Goal: Information Seeking & Learning: Learn about a topic

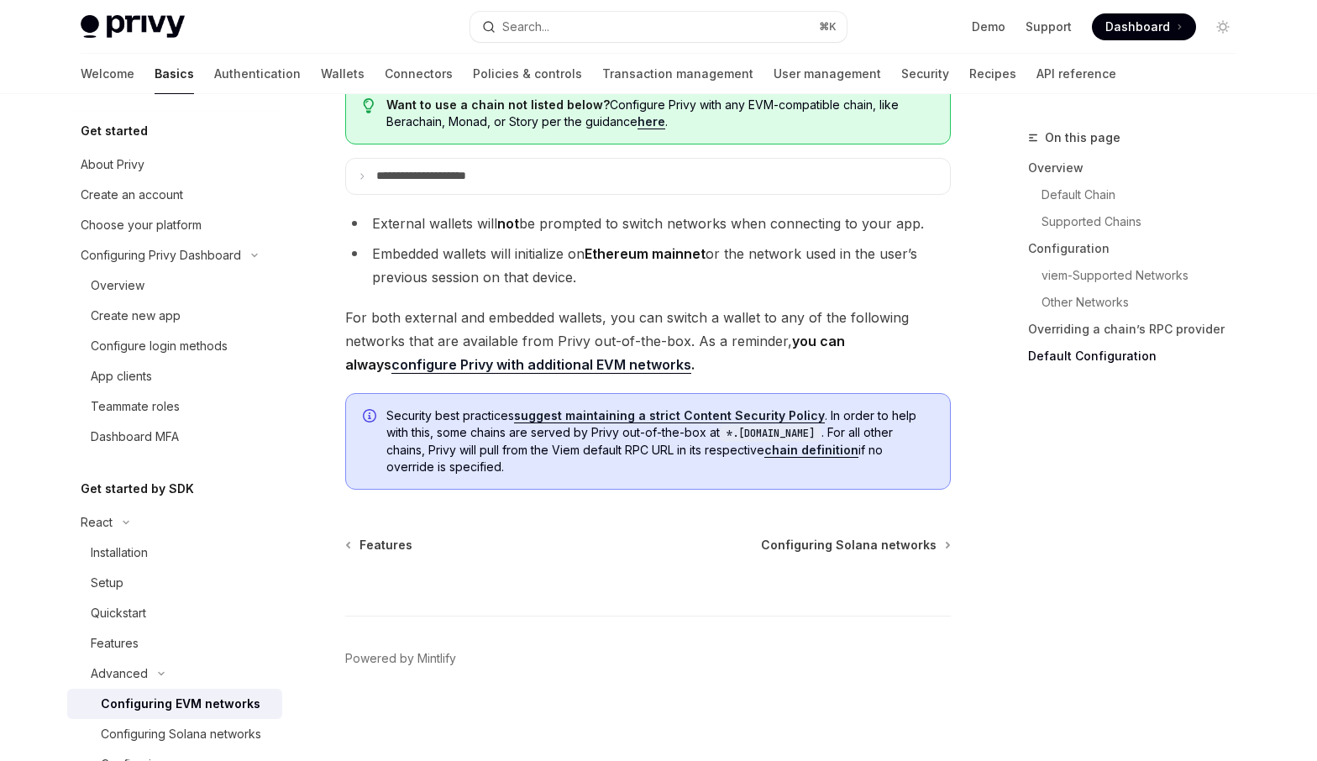
scroll to position [4331, 0]
click at [850, 549] on span "Configuring Solana networks" at bounding box center [849, 545] width 176 height 17
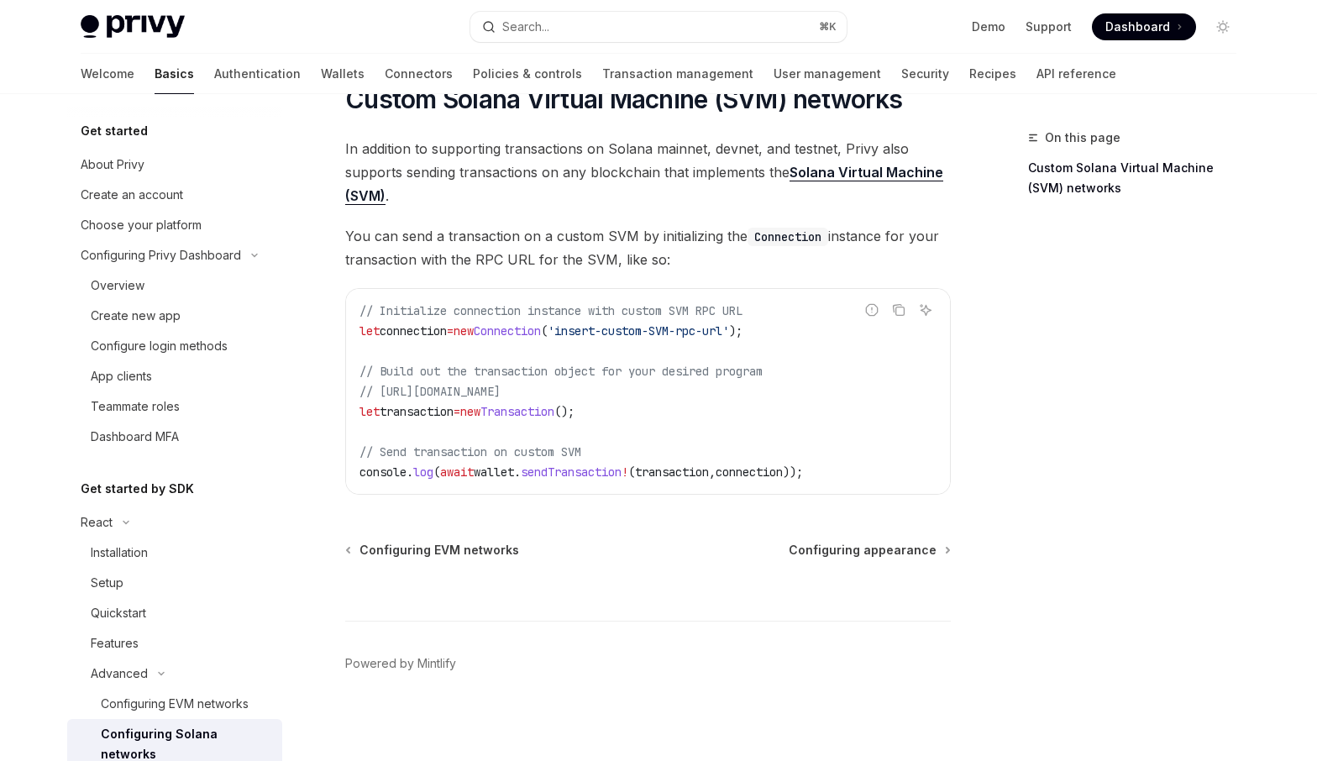
scroll to position [828, 0]
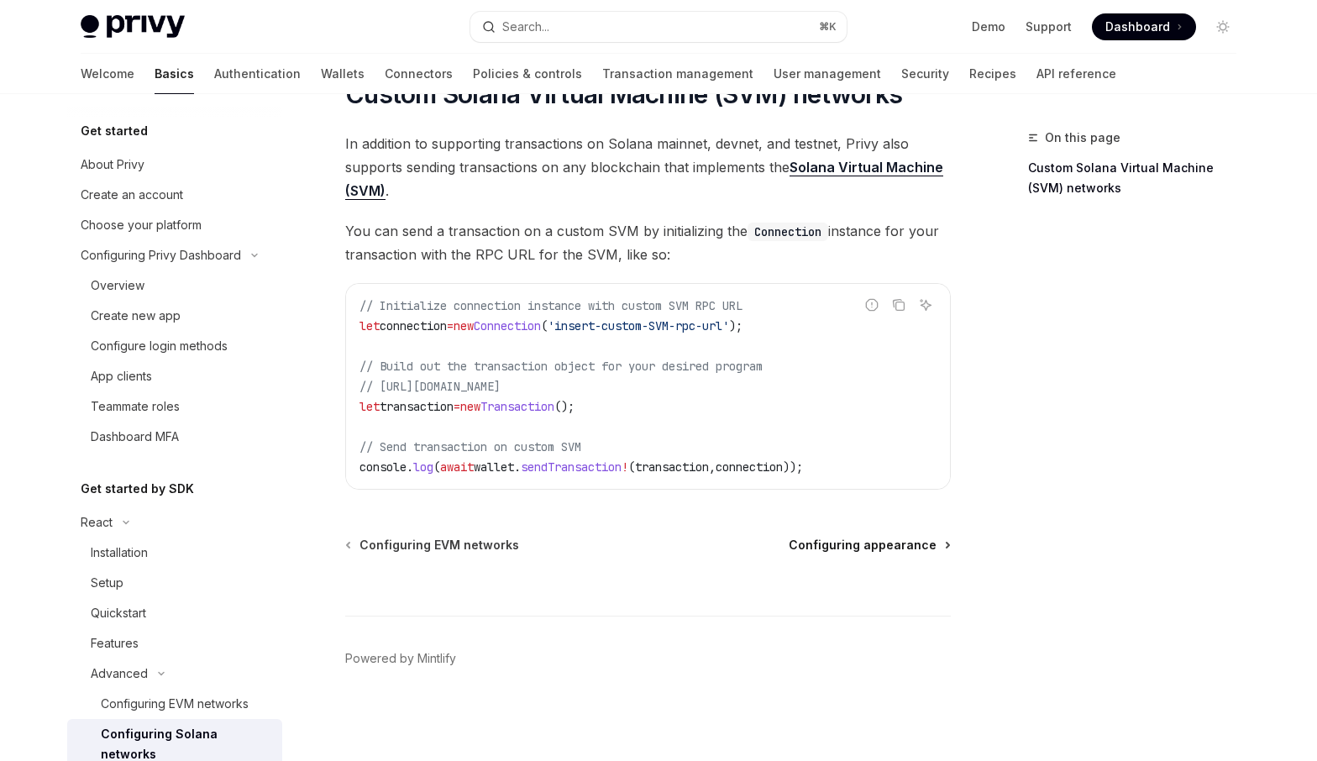
click at [866, 544] on span "Configuring appearance" at bounding box center [863, 545] width 148 height 17
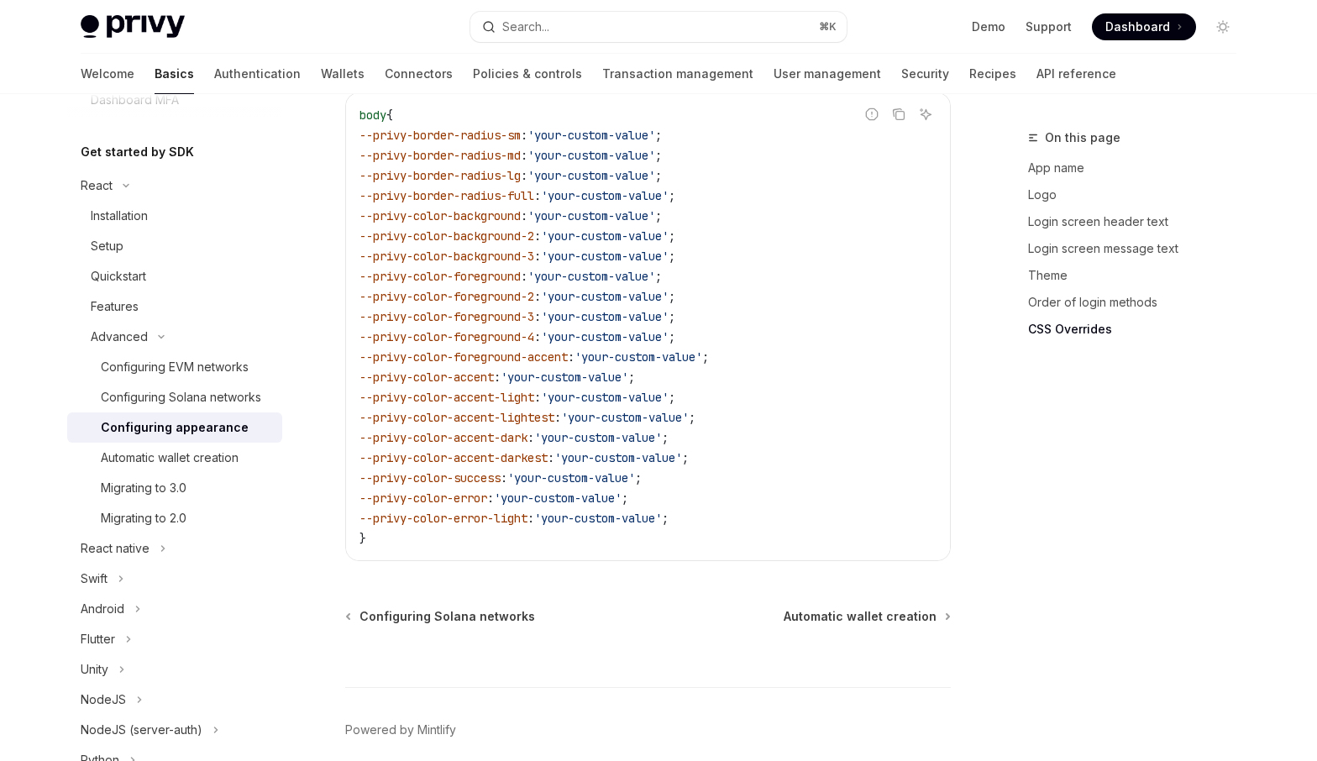
scroll to position [4275, 0]
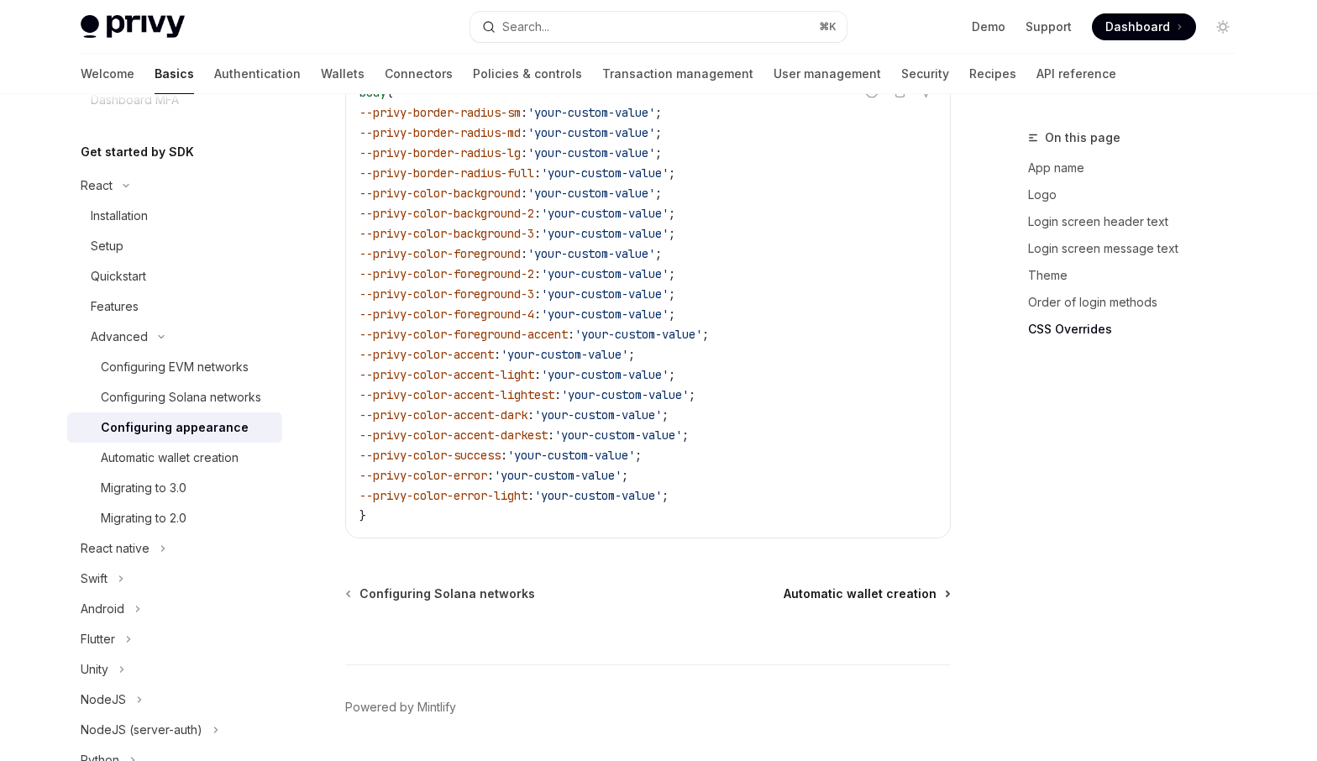
click at [862, 586] on span "Automatic wallet creation" at bounding box center [860, 594] width 153 height 17
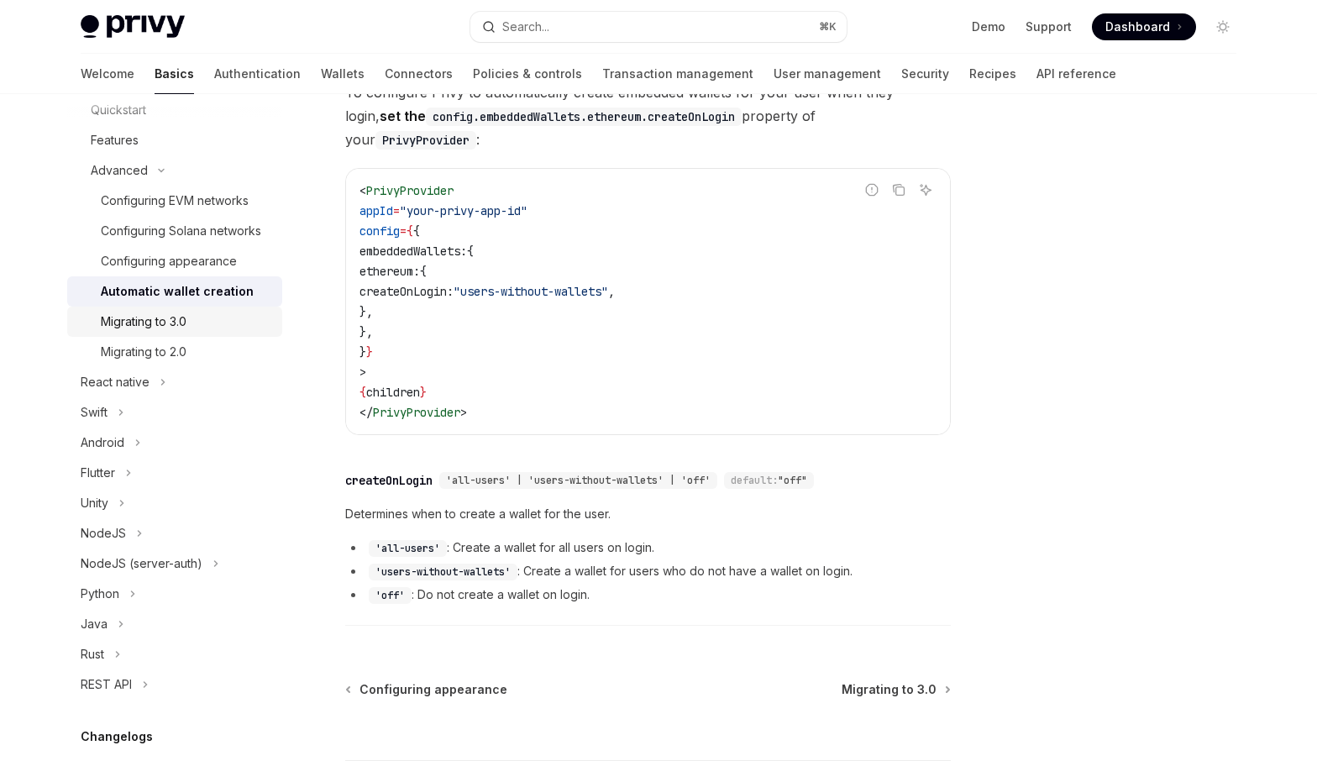
scroll to position [528, 0]
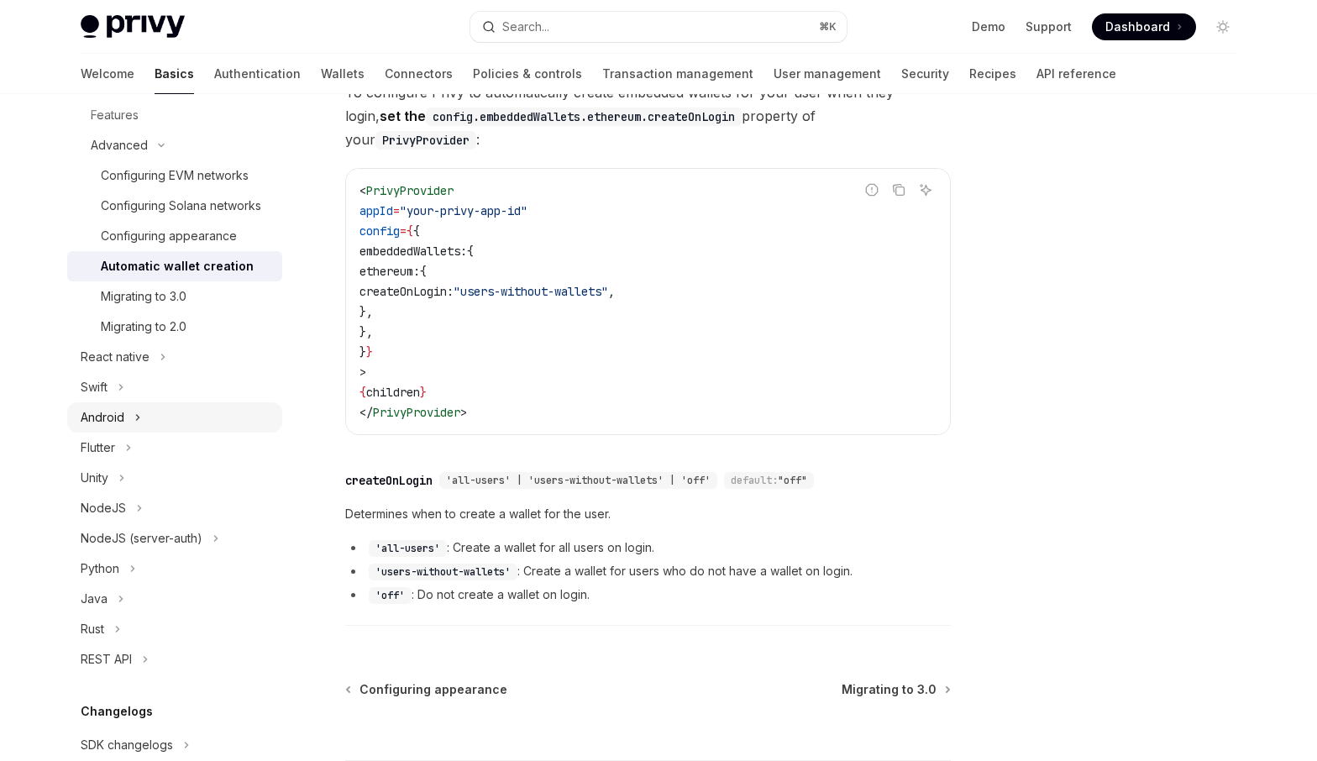
click at [218, 413] on button "Android" at bounding box center [174, 417] width 215 height 30
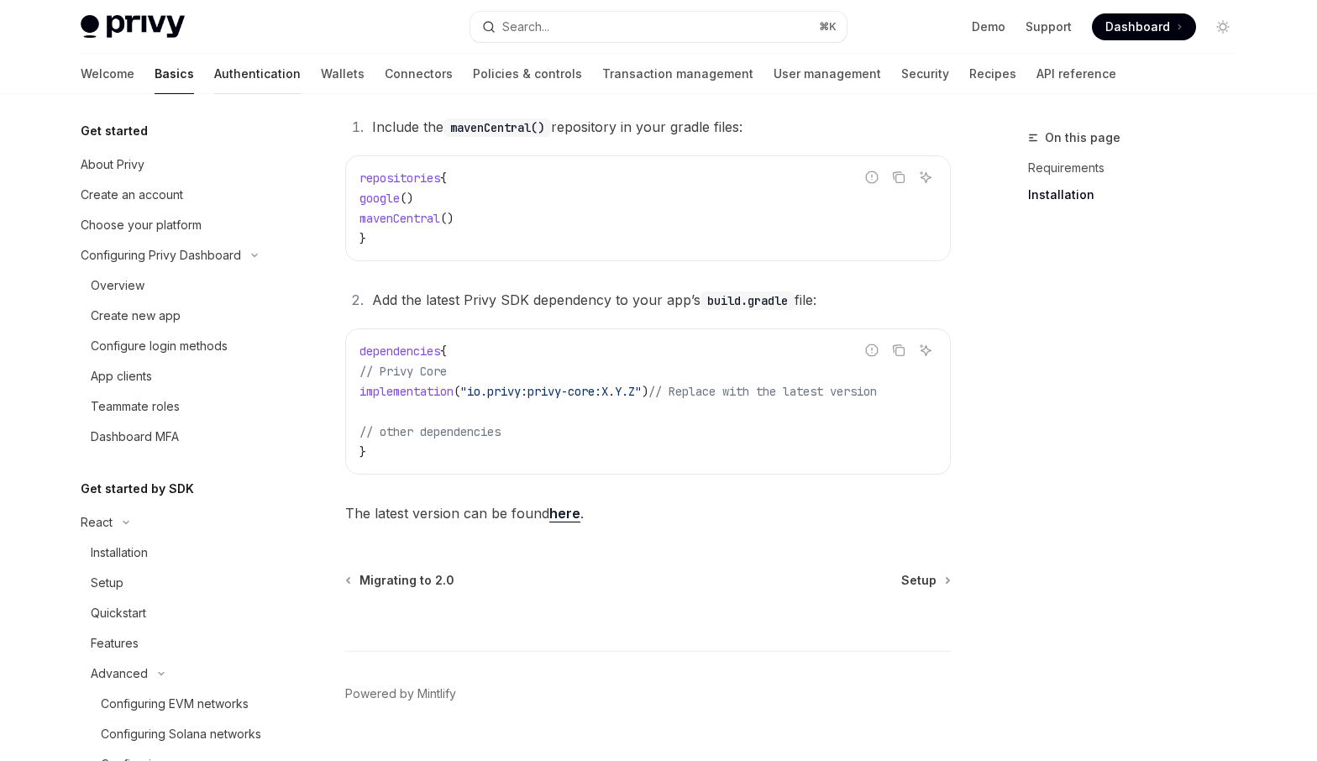
click at [214, 77] on link "Authentication" at bounding box center [257, 74] width 87 height 40
type textarea "*"
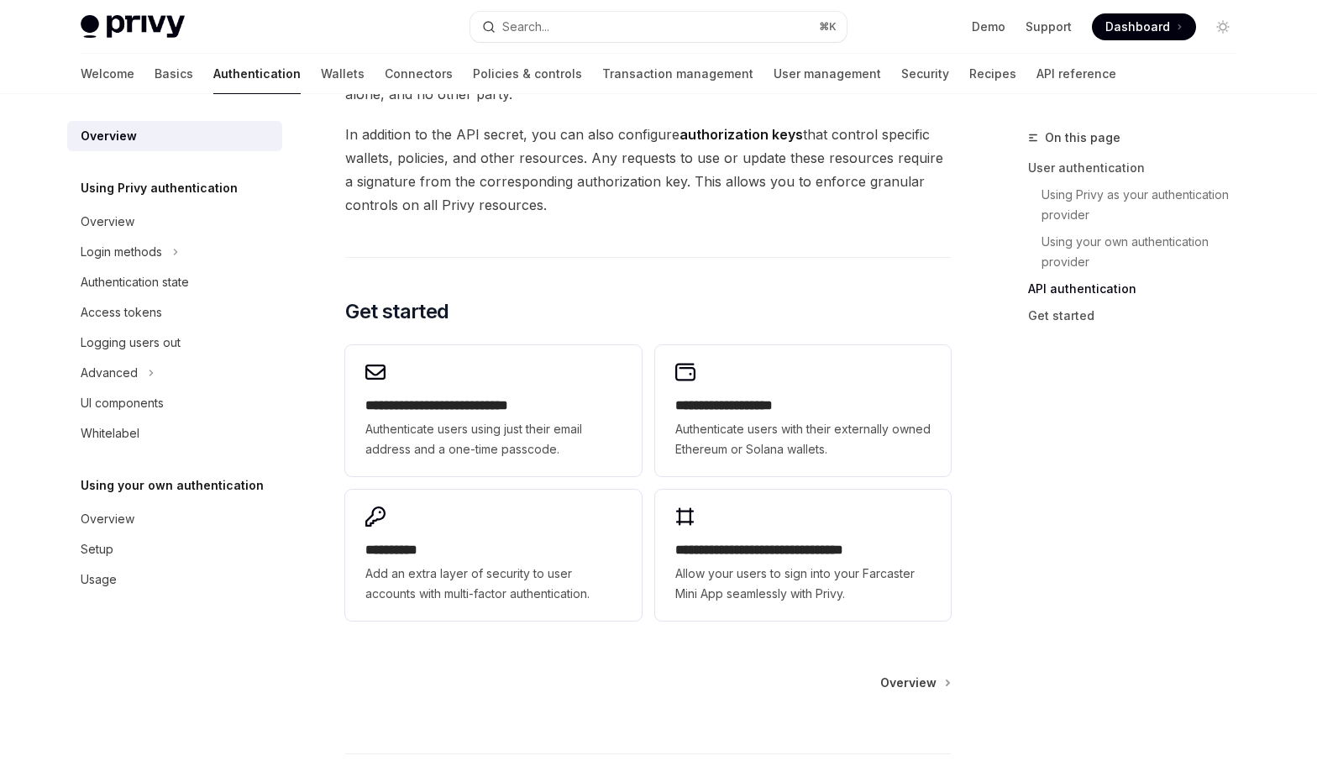
scroll to position [1235, 0]
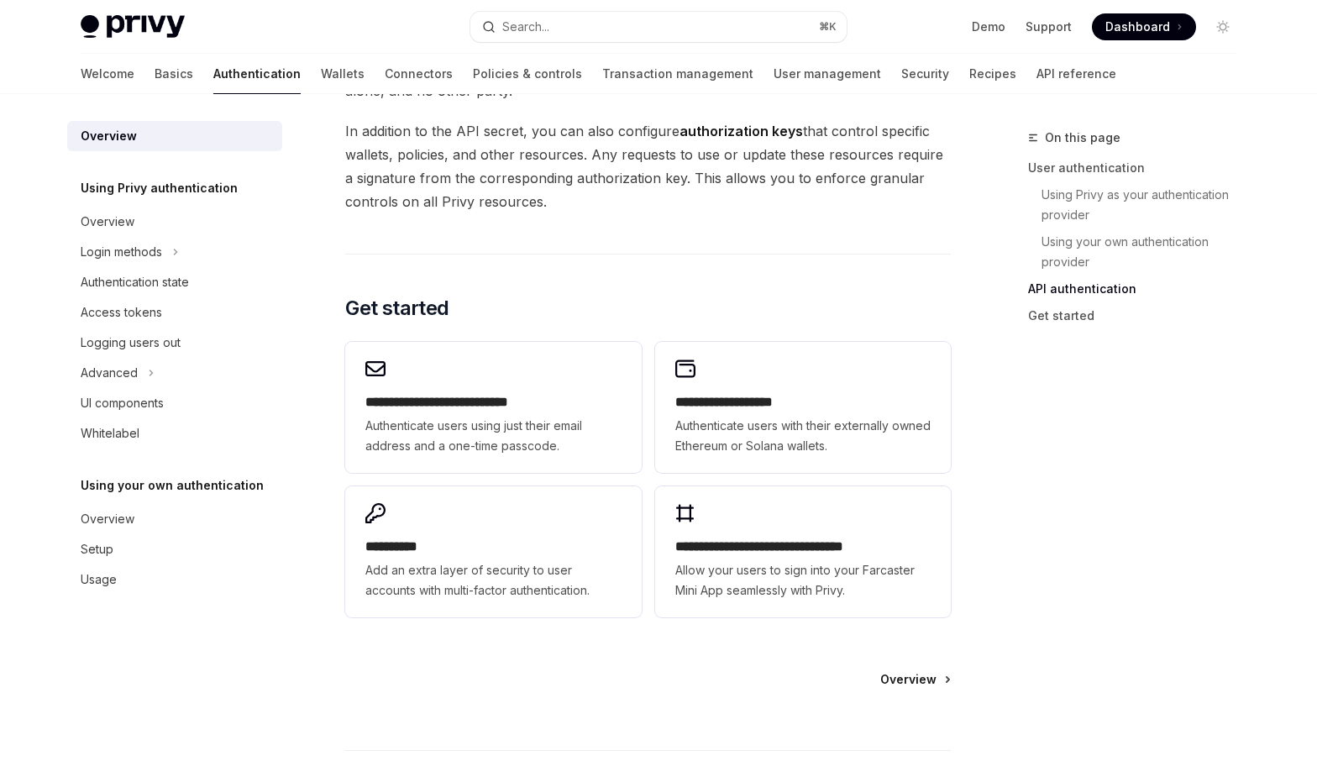
click at [922, 680] on span "Overview" at bounding box center [908, 679] width 56 height 17
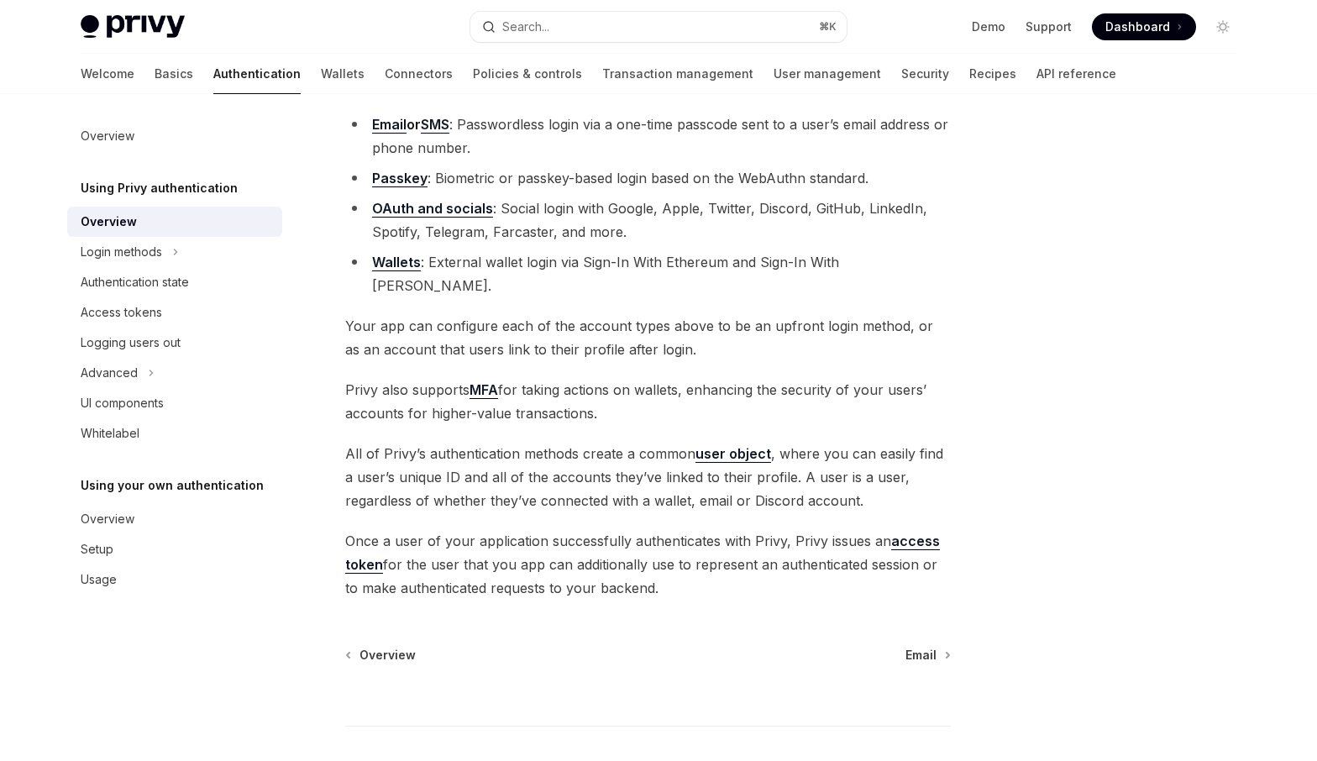
scroll to position [176, 0]
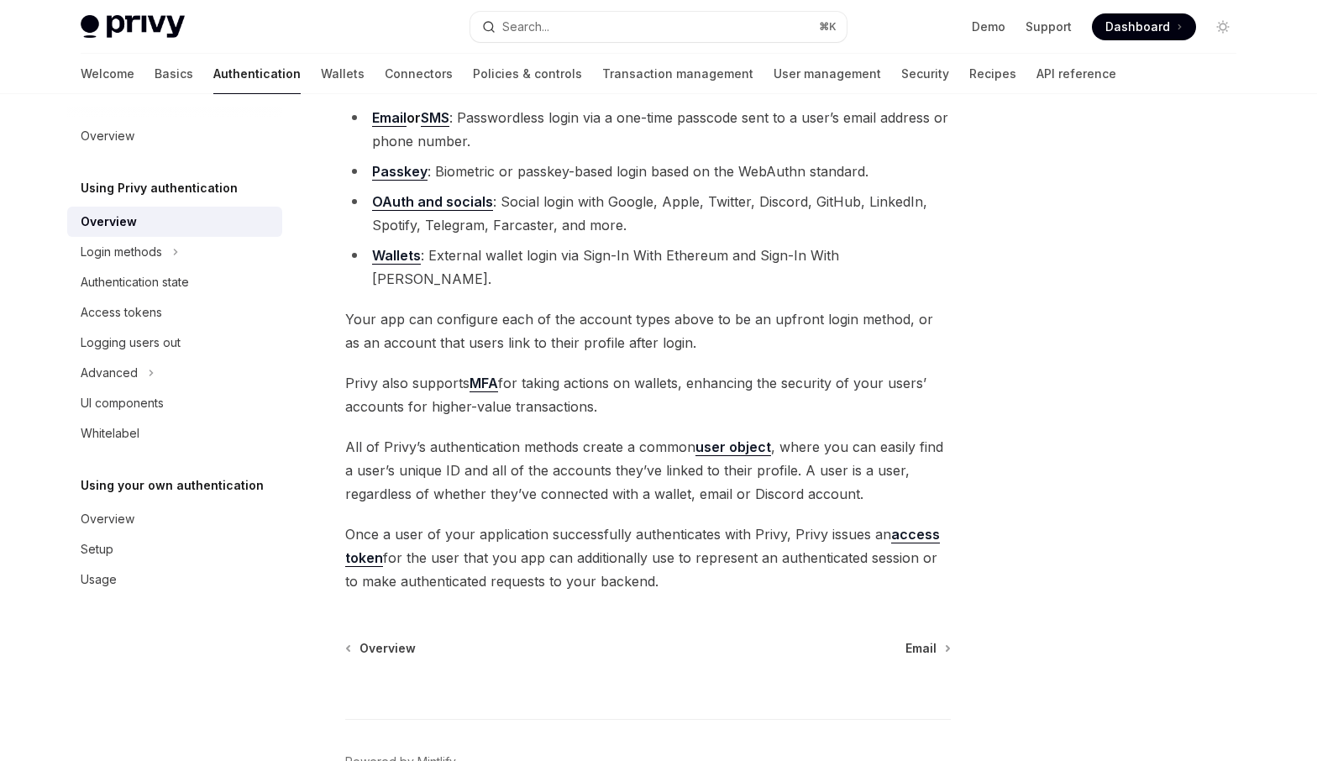
click at [694, 121] on li "Email or SMS : Passwordless login via a one-time passcode sent to a user’s emai…" at bounding box center [648, 129] width 606 height 47
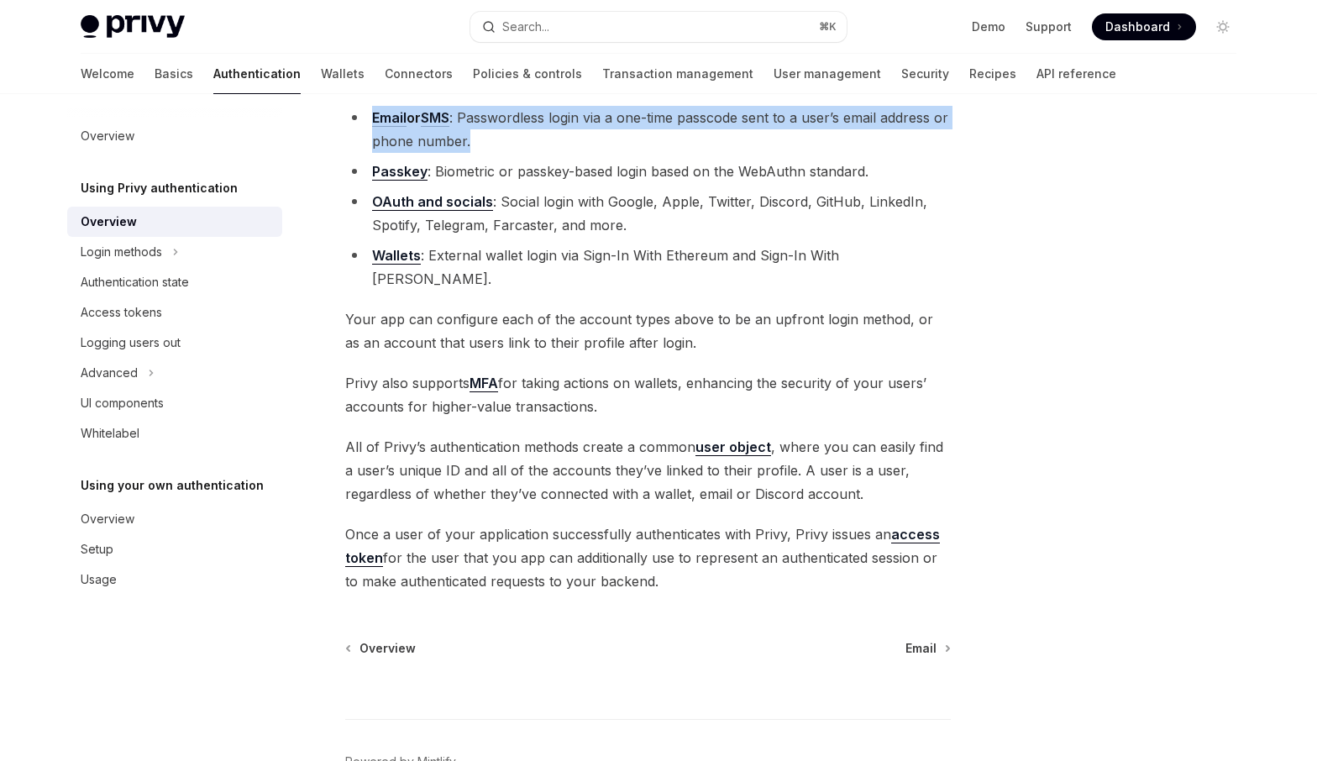
click at [694, 121] on li "Email or SMS : Passwordless login via a one-time passcode sent to a user’s emai…" at bounding box center [648, 129] width 606 height 47
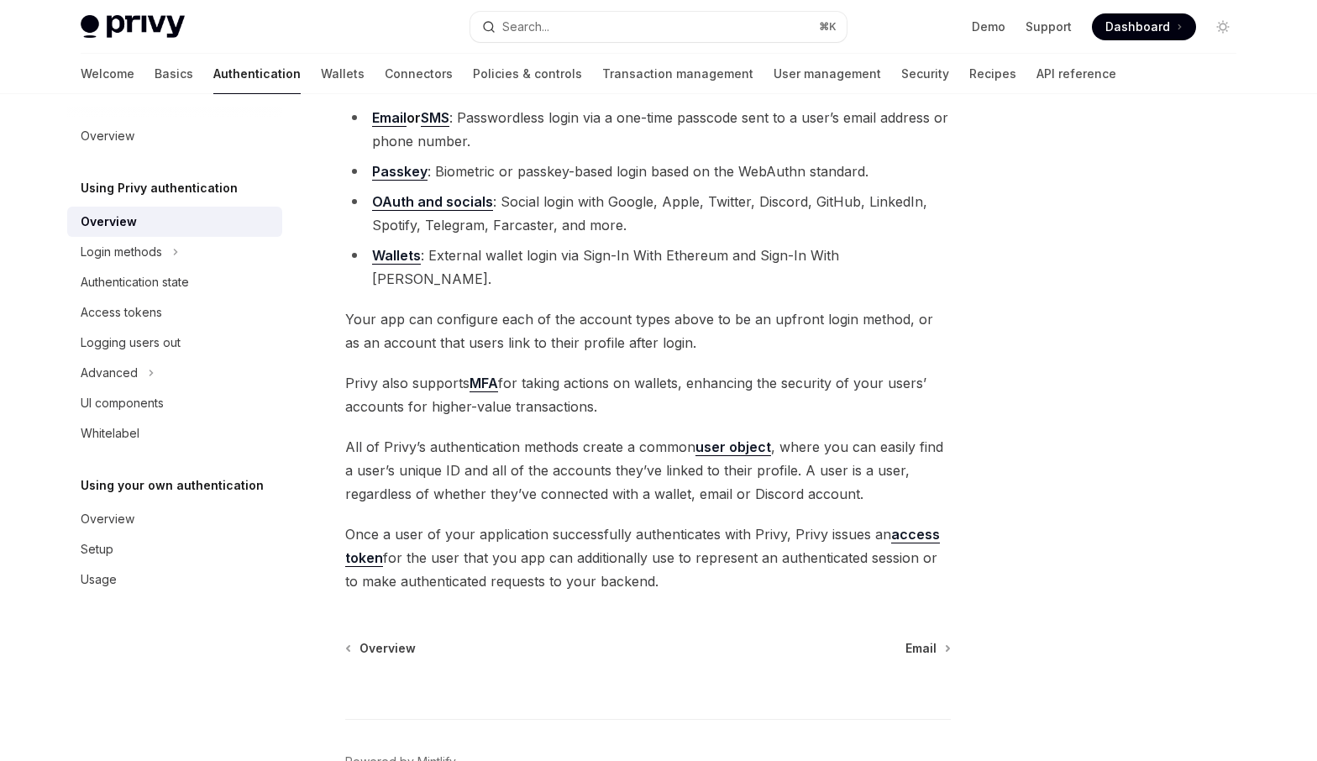
click at [680, 168] on li "Passkey : Biometric or passkey-based login based on the WebAuthn standard." at bounding box center [648, 172] width 606 height 24
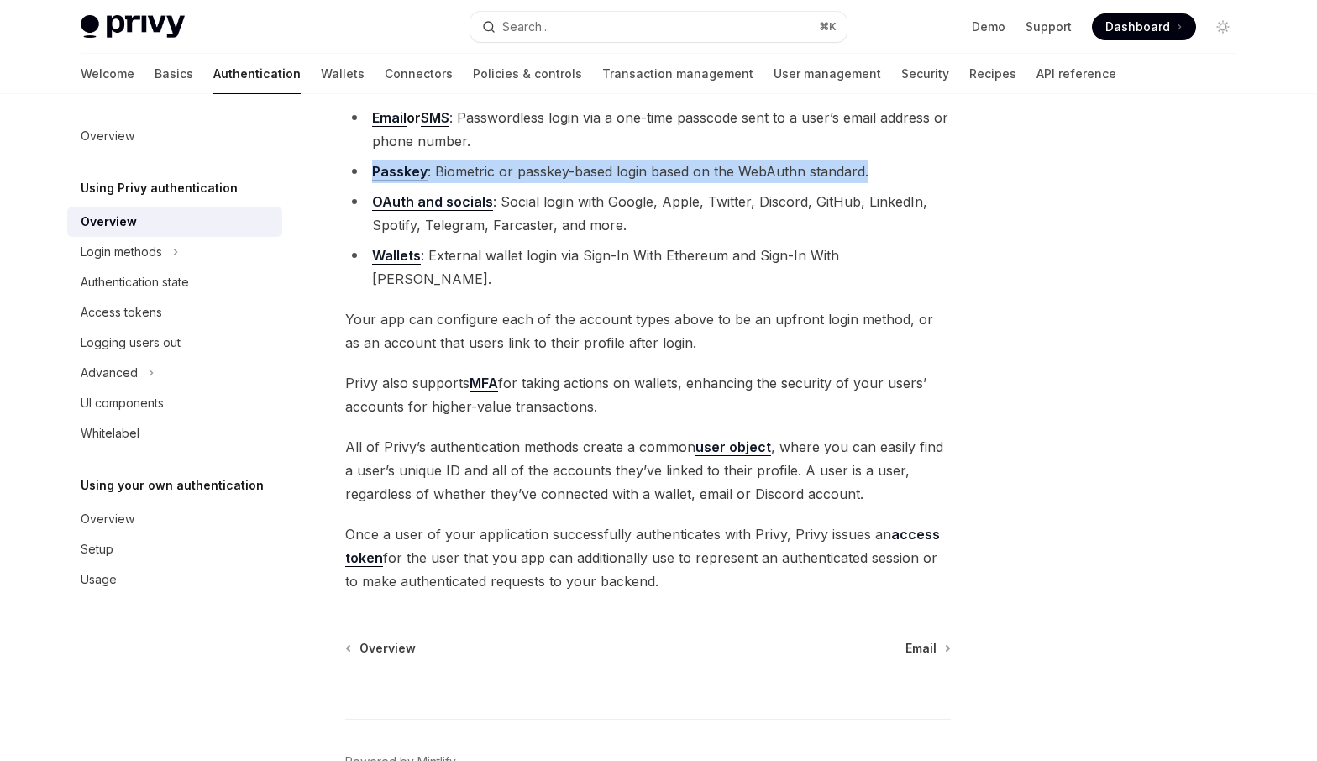
click at [680, 168] on li "Passkey : Biometric or passkey-based login based on the WebAuthn standard." at bounding box center [648, 172] width 606 height 24
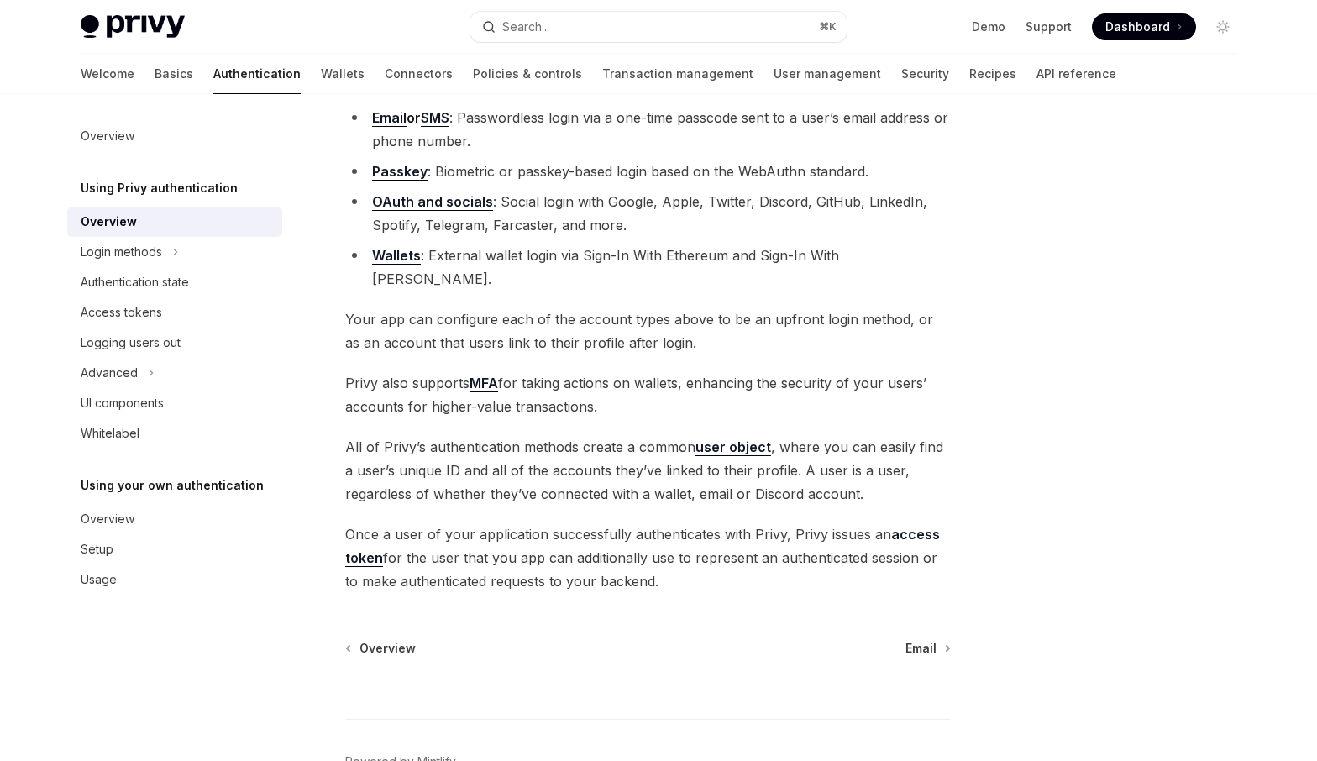
click at [675, 192] on li "OAuth and socials : Social login with Google, Apple, Twitter, Discord, GitHub, …" at bounding box center [648, 213] width 606 height 47
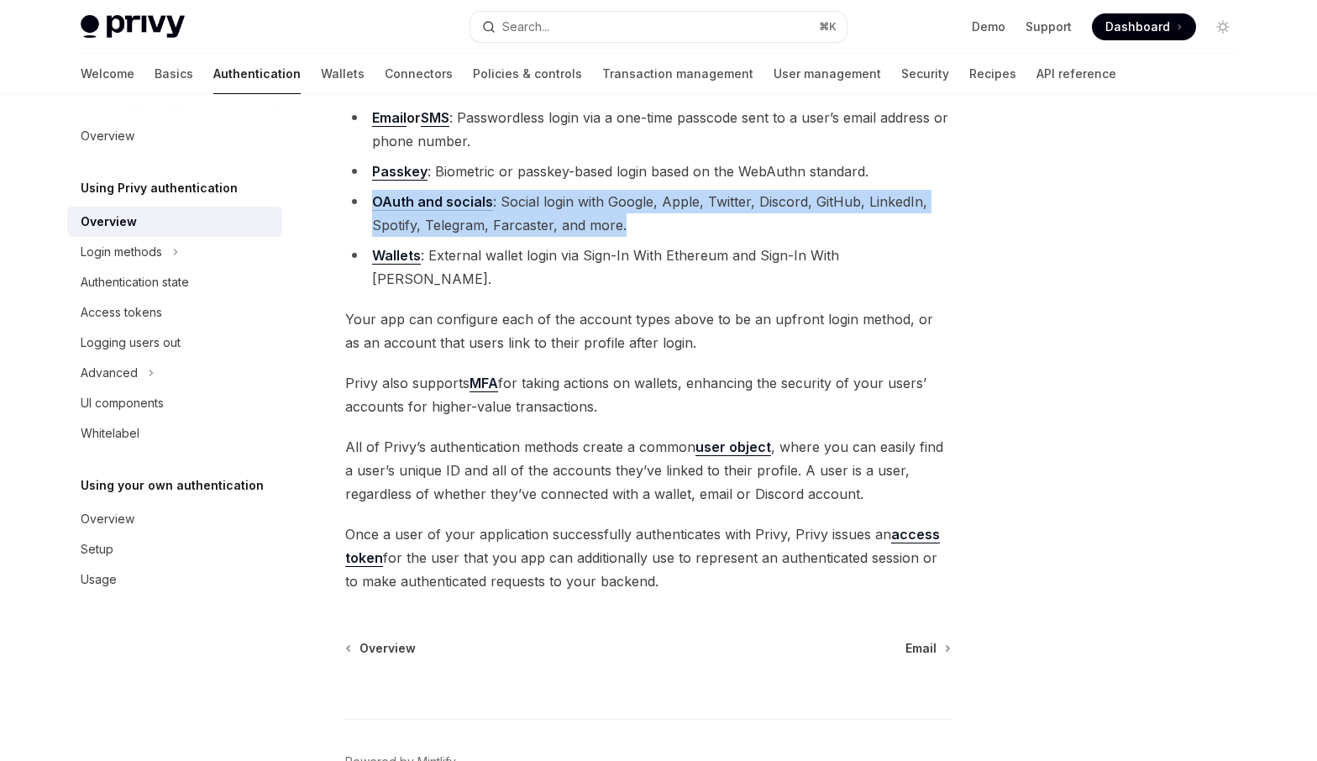
click at [675, 192] on li "OAuth and socials : Social login with Google, Apple, Twitter, Discord, GitHub, …" at bounding box center [648, 213] width 606 height 47
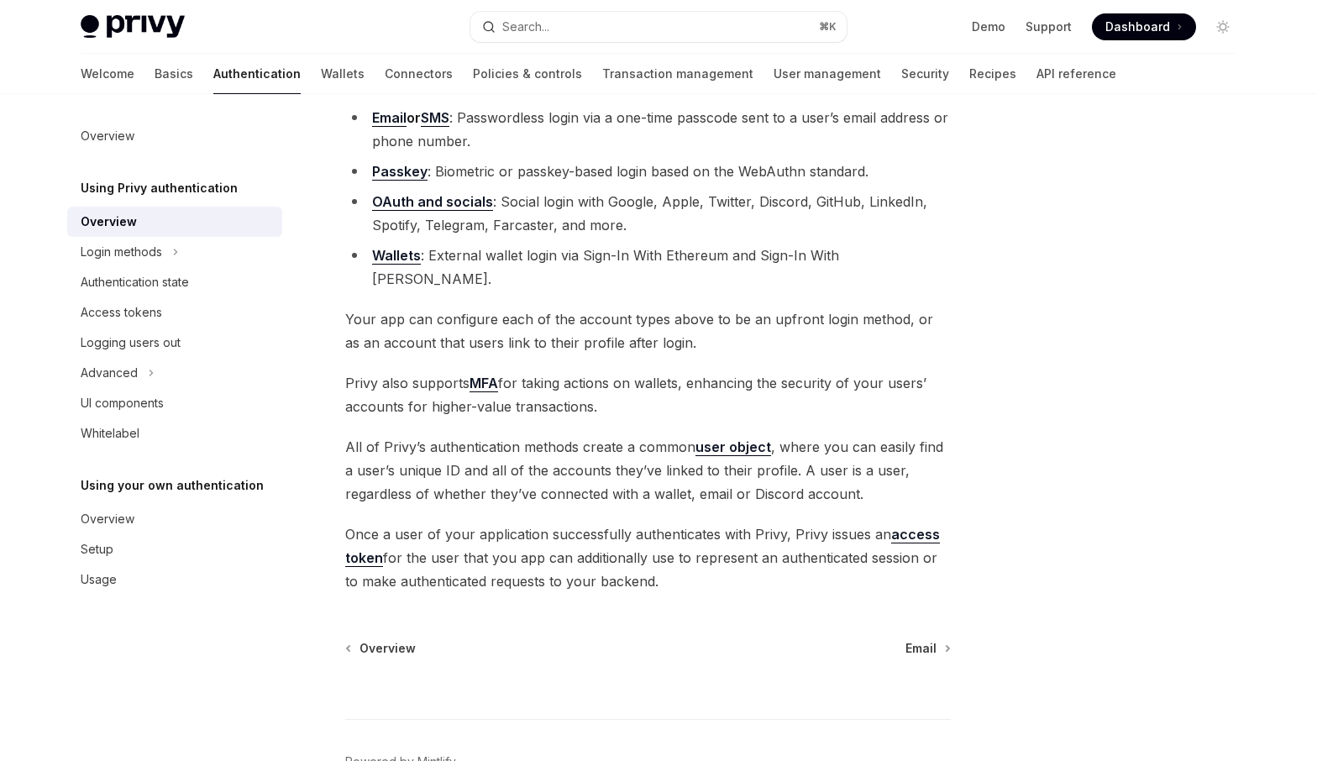
click at [670, 252] on li "Wallets : External wallet login via Sign-In With Ethereum and Sign-In With [PER…" at bounding box center [648, 267] width 606 height 47
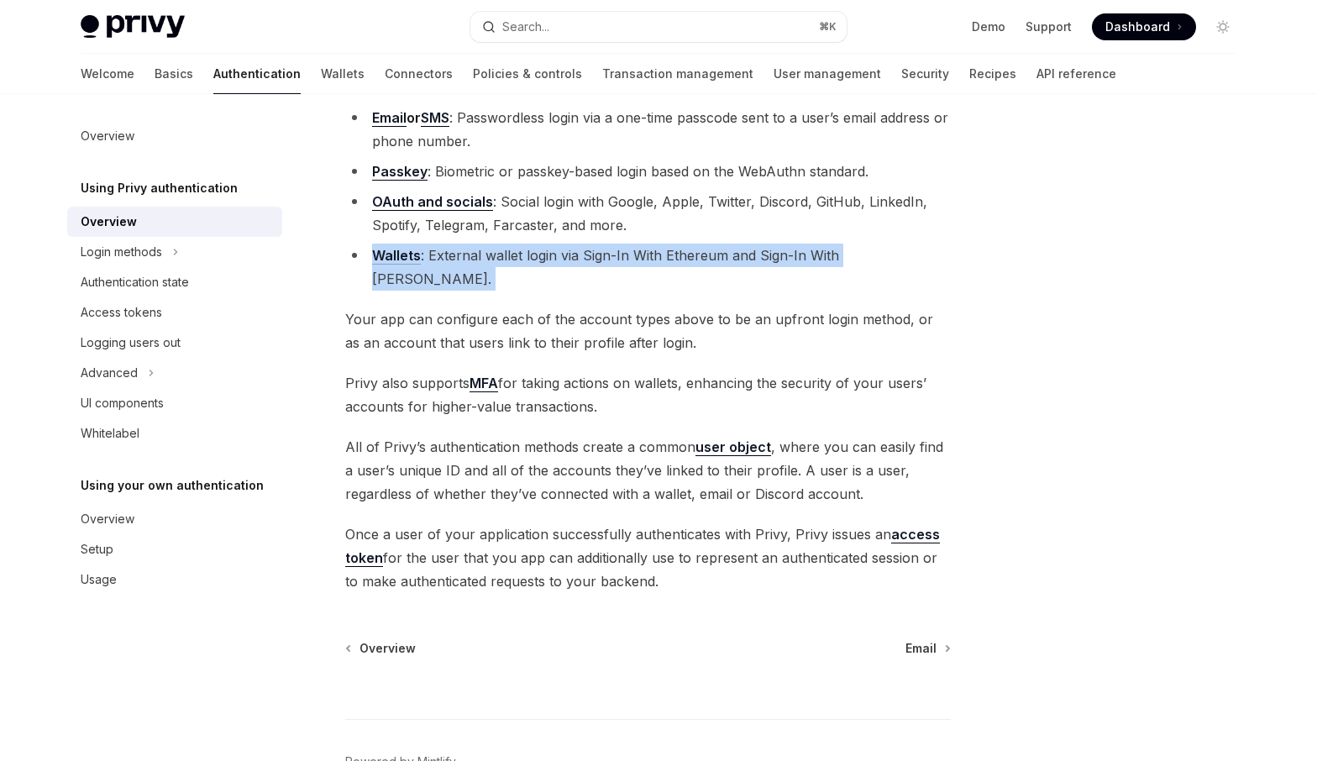
click at [670, 252] on li "Wallets : External wallet login via Sign-In With Ethereum and Sign-In With [PER…" at bounding box center [648, 267] width 606 height 47
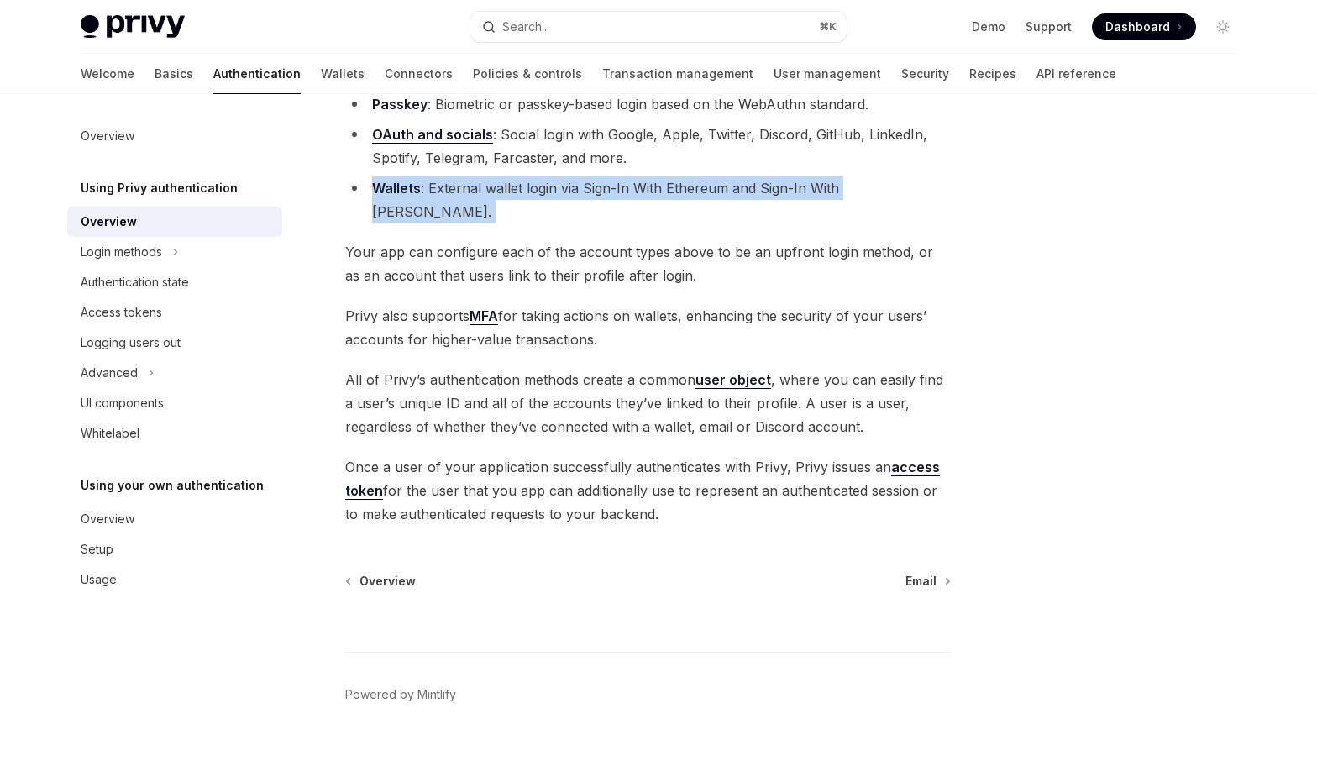
scroll to position [254, 0]
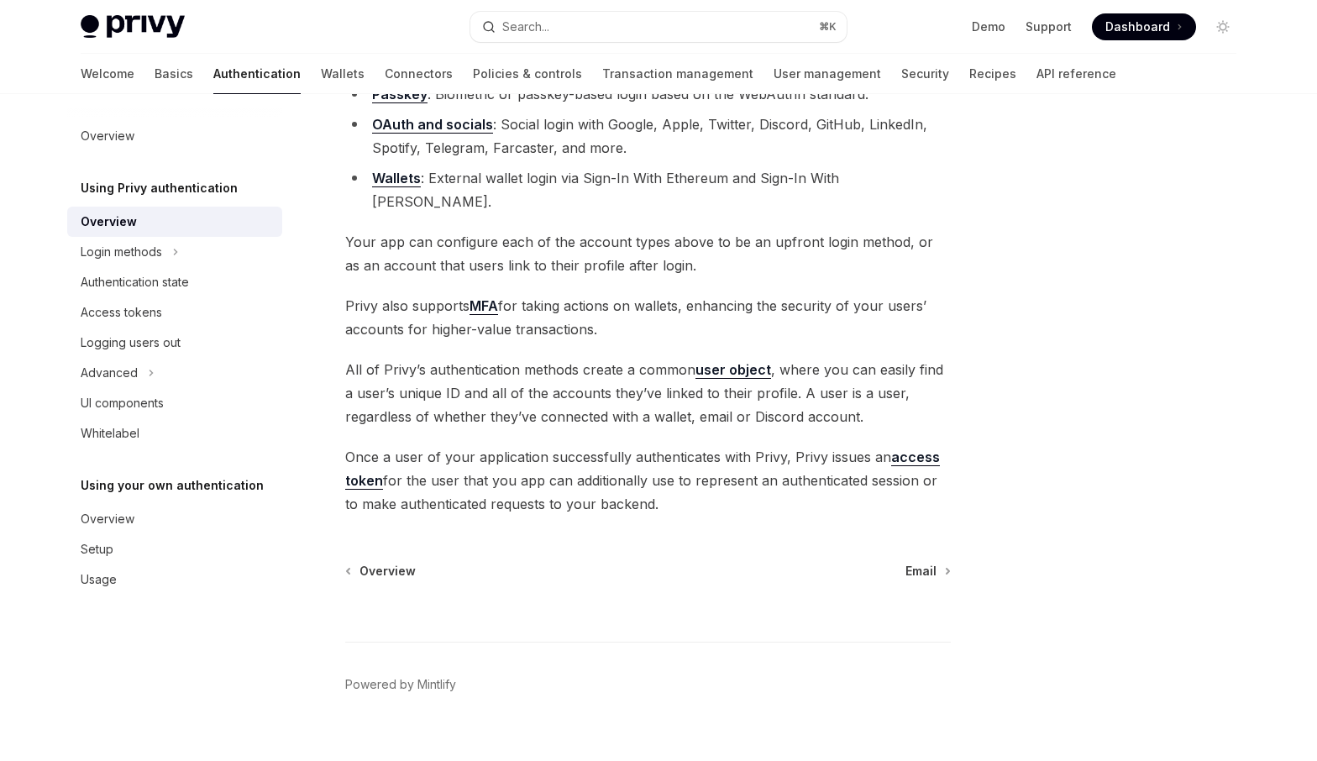
click at [843, 380] on span "All of Privy’s authentication methods create a common user object , where you c…" at bounding box center [648, 393] width 606 height 71
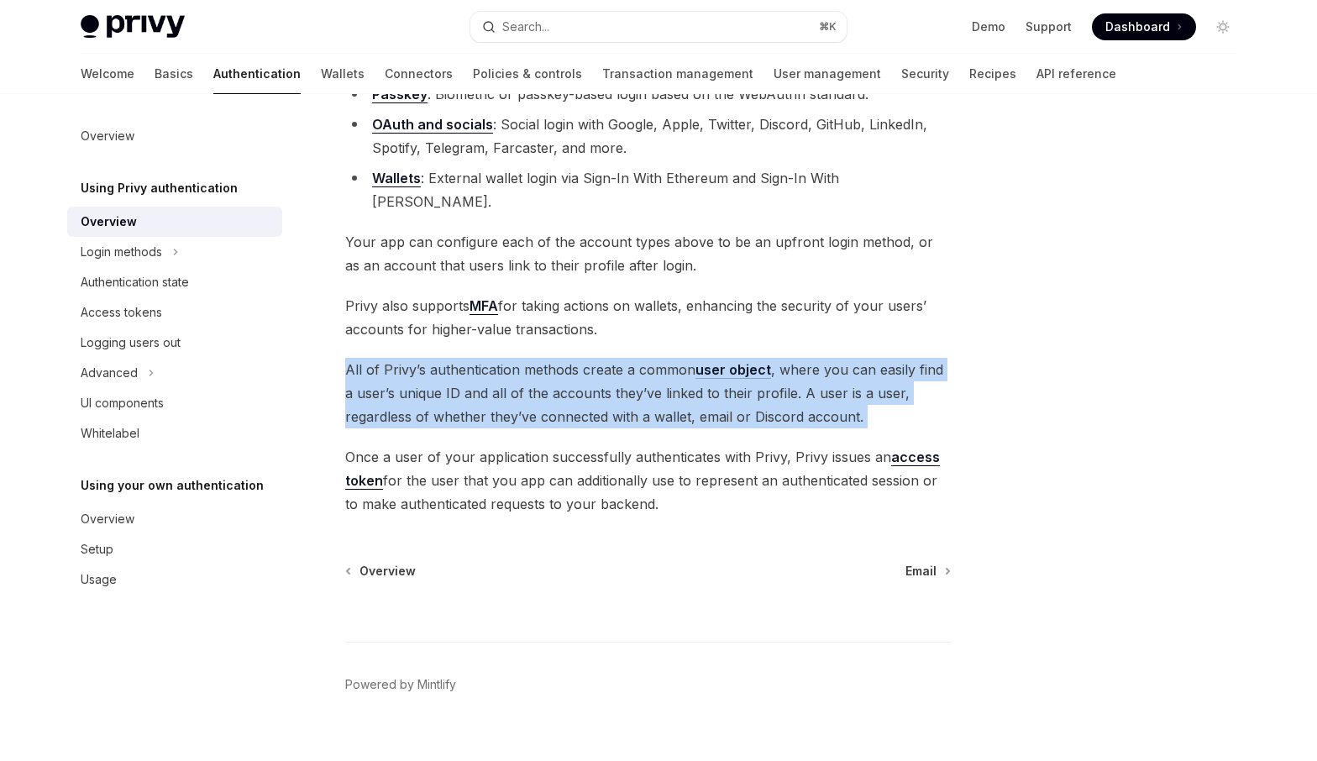
click at [843, 380] on span "All of Privy’s authentication methods create a common user object , where you c…" at bounding box center [648, 393] width 606 height 71
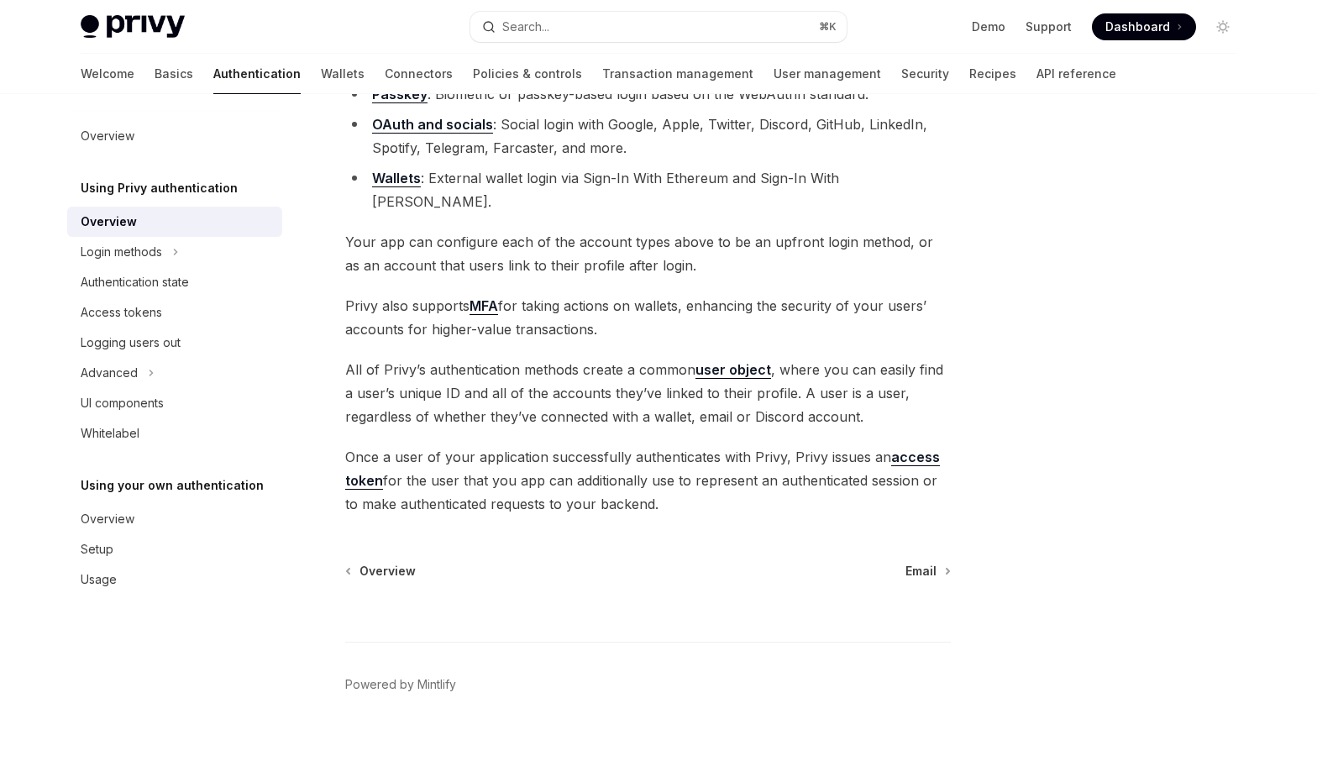
click at [779, 294] on span "Privy also supports MFA for taking actions on wallets, enhancing the security o…" at bounding box center [648, 317] width 606 height 47
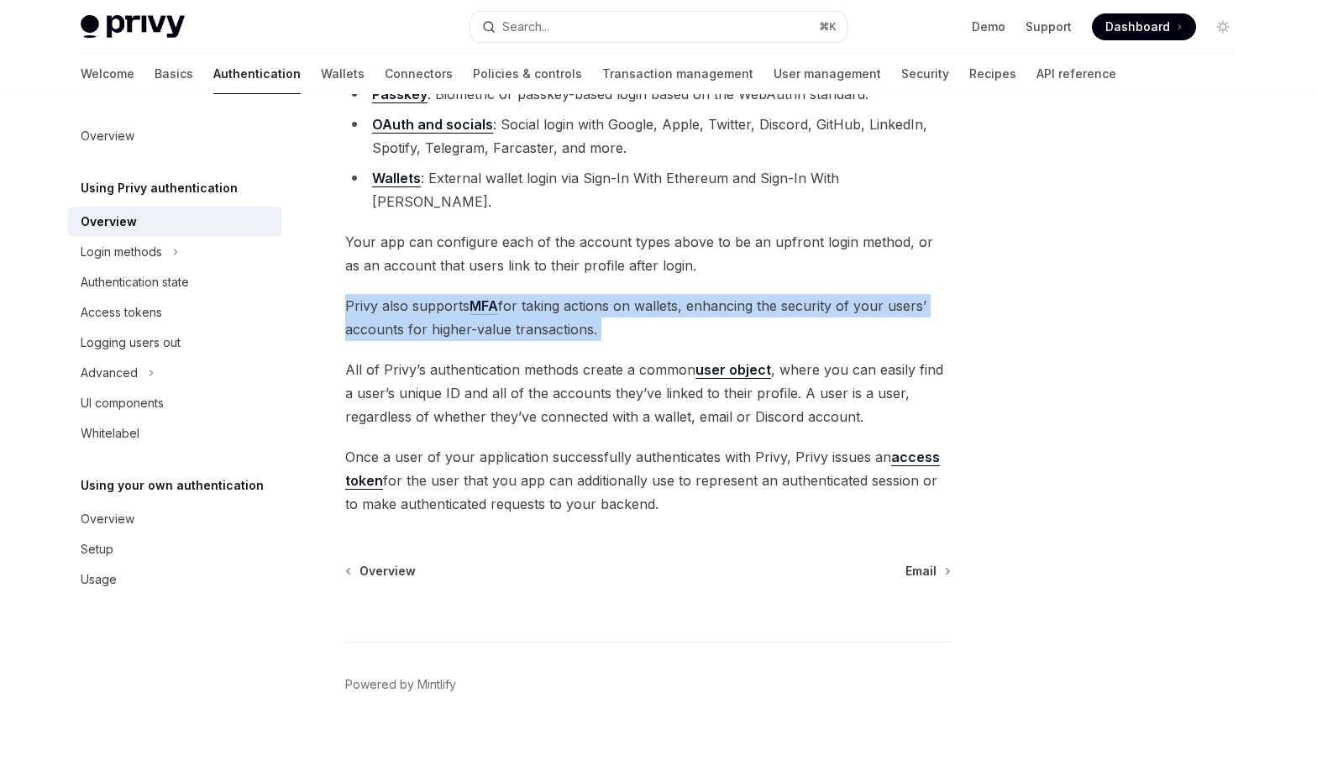
click at [779, 294] on span "Privy also supports MFA for taking actions on wallets, enhancing the security o…" at bounding box center [648, 317] width 606 height 47
click at [933, 563] on span "Email" at bounding box center [921, 571] width 31 height 17
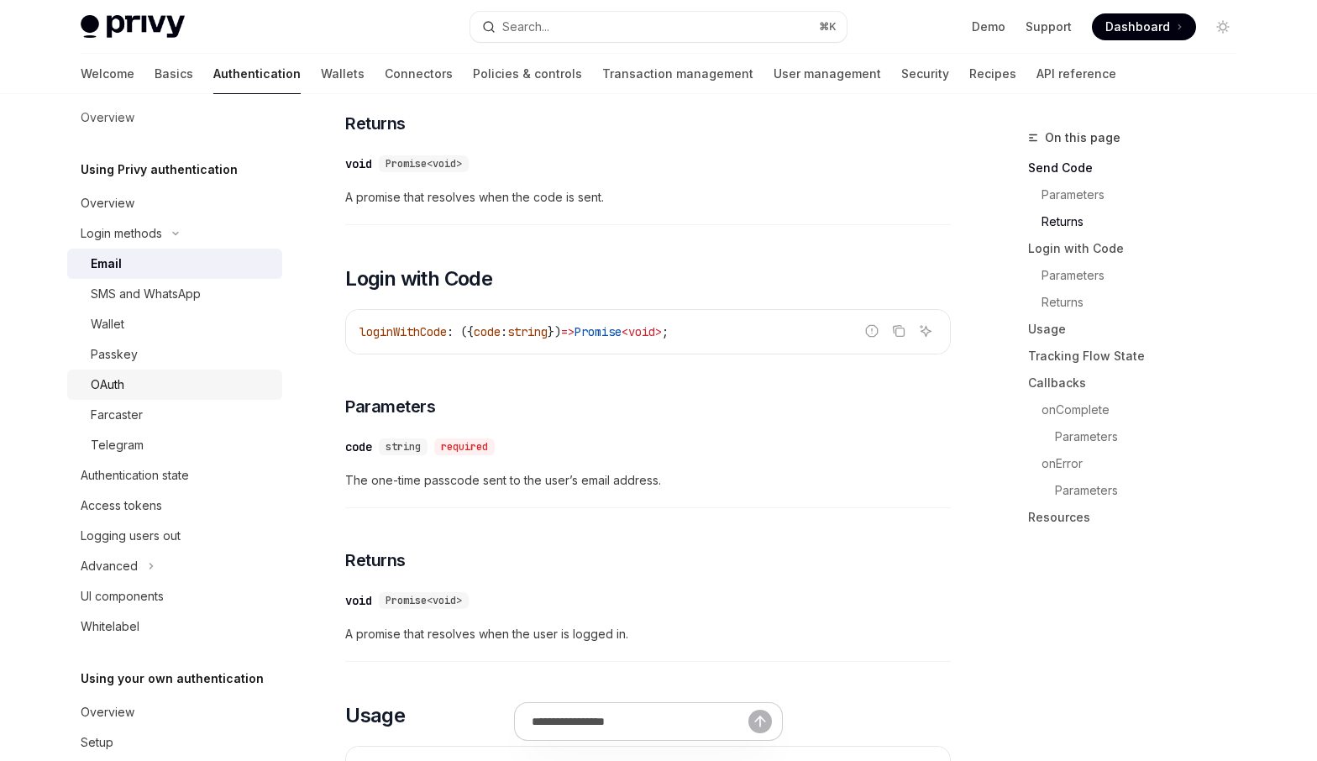
scroll to position [34, 0]
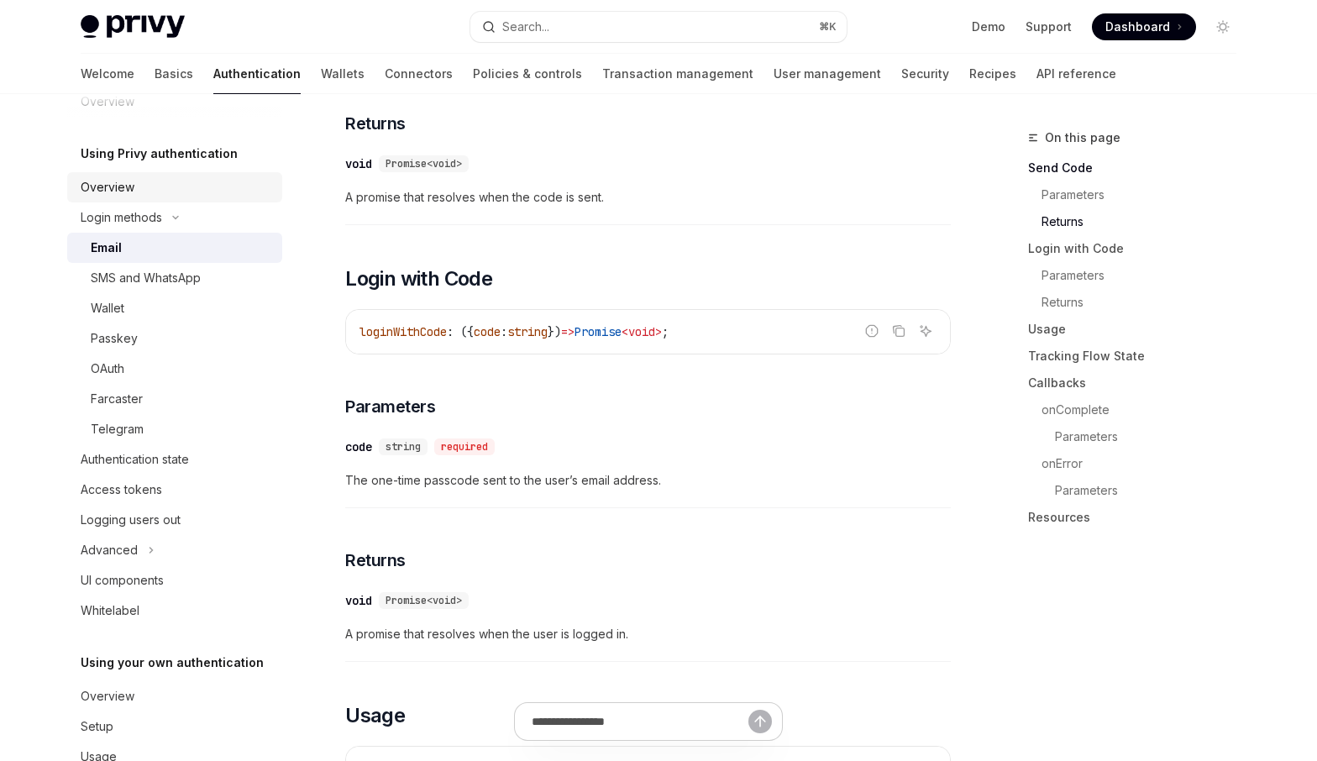
click at [152, 191] on div "Overview" at bounding box center [177, 187] width 192 height 20
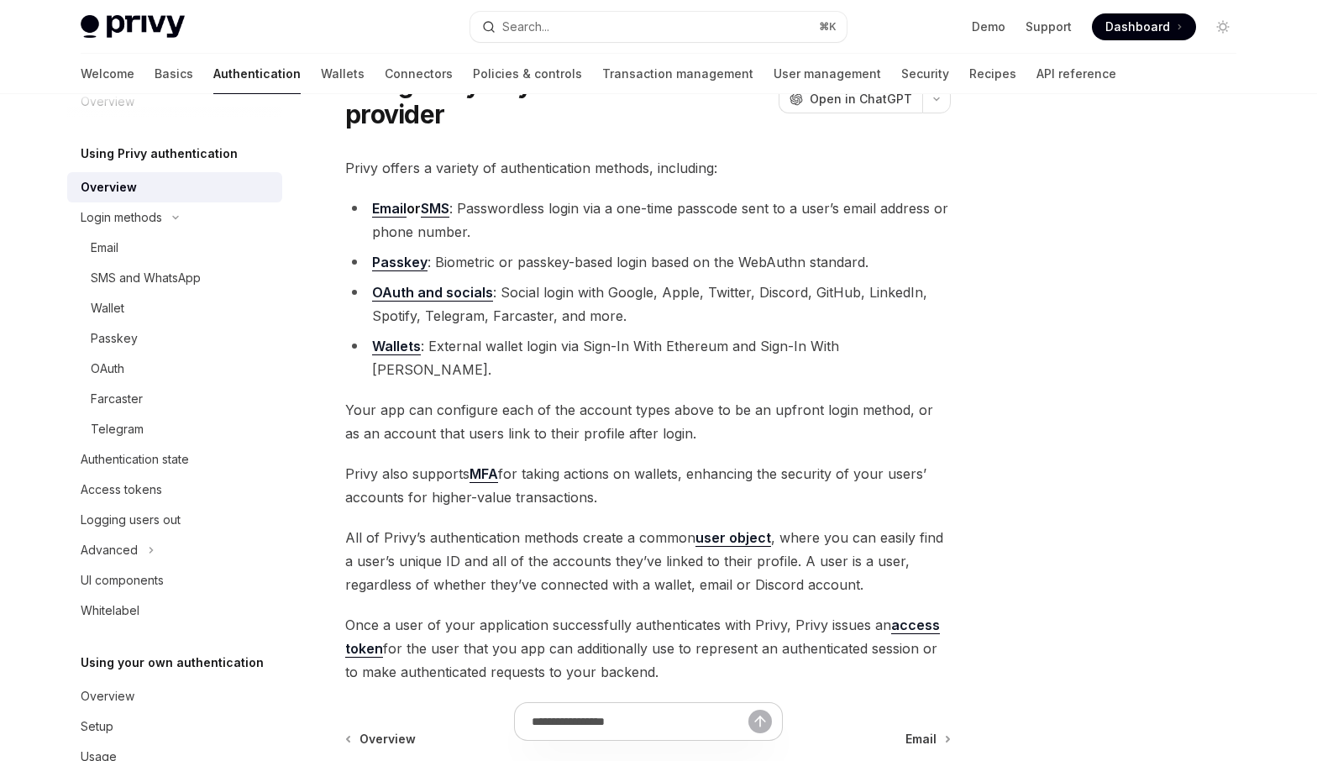
scroll to position [89, 0]
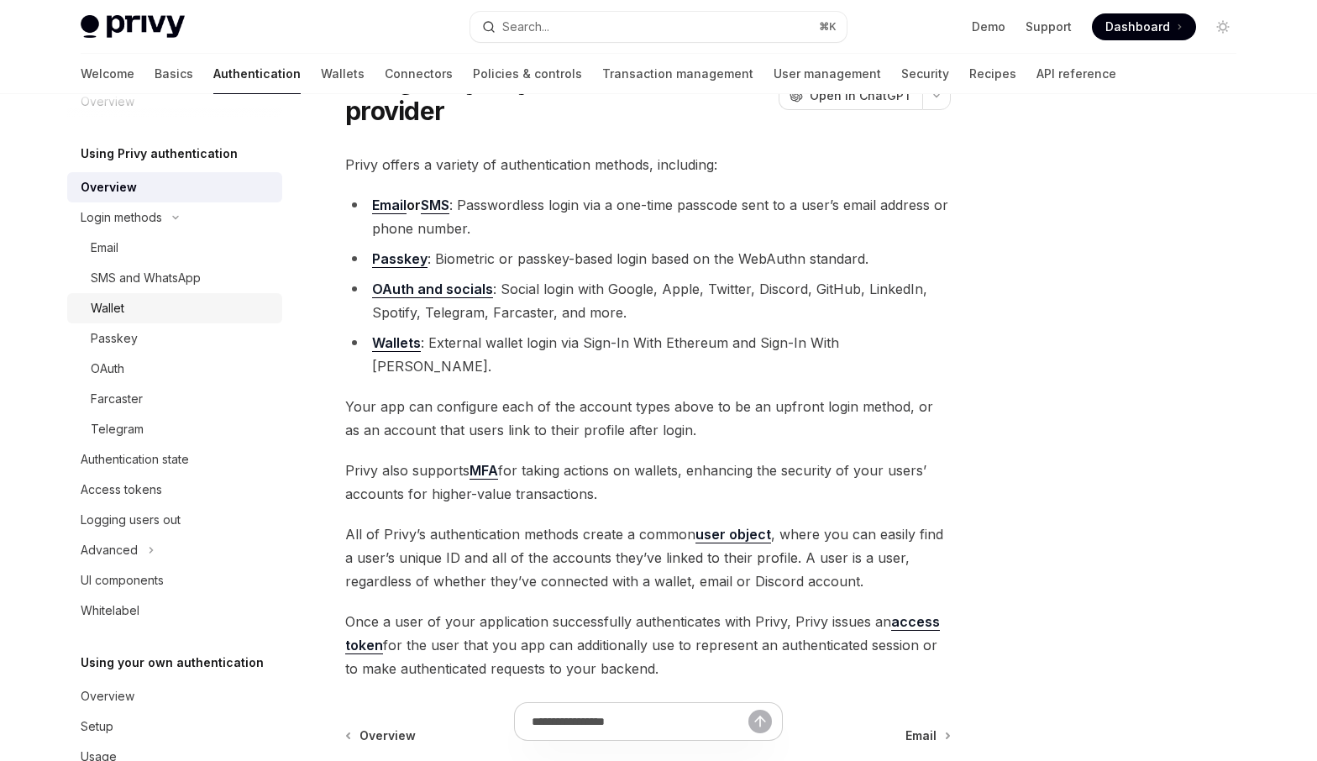
click at [114, 309] on div "Wallet" at bounding box center [108, 308] width 34 height 20
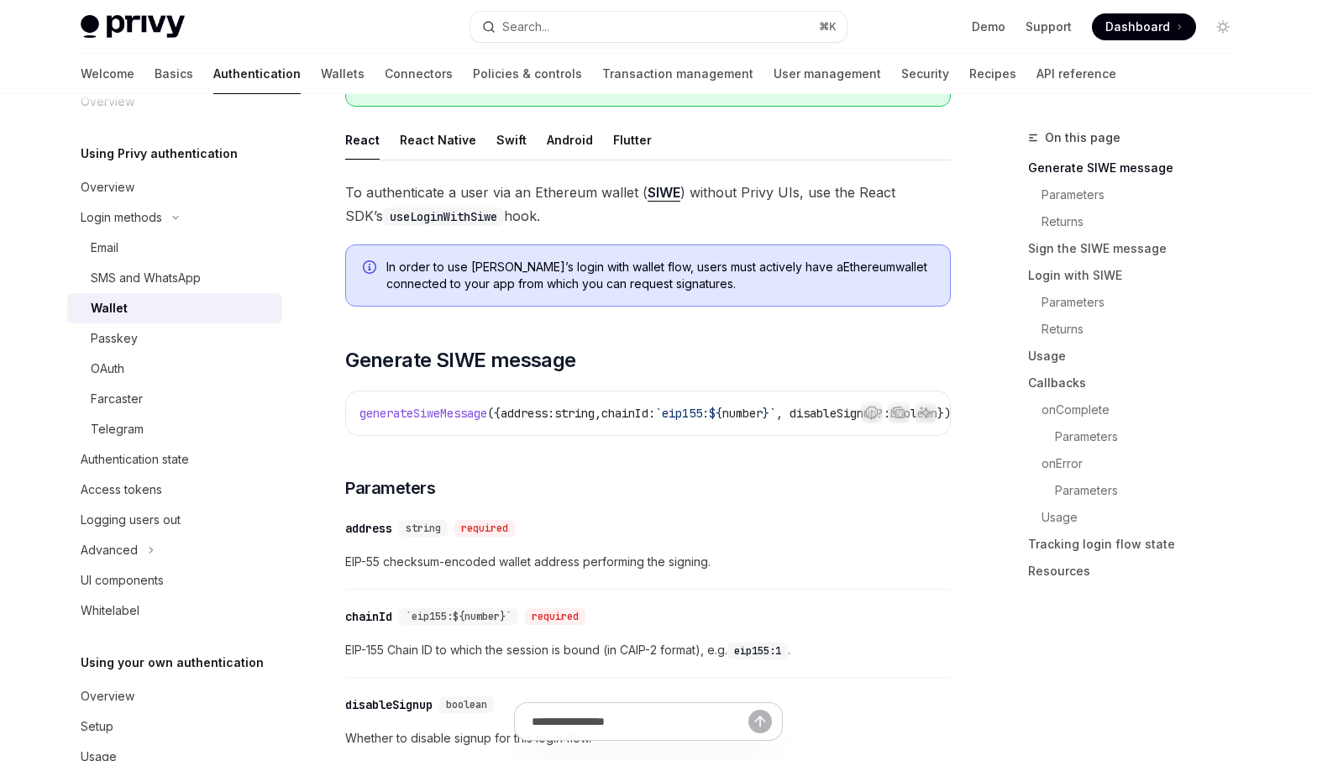
scroll to position [271, 0]
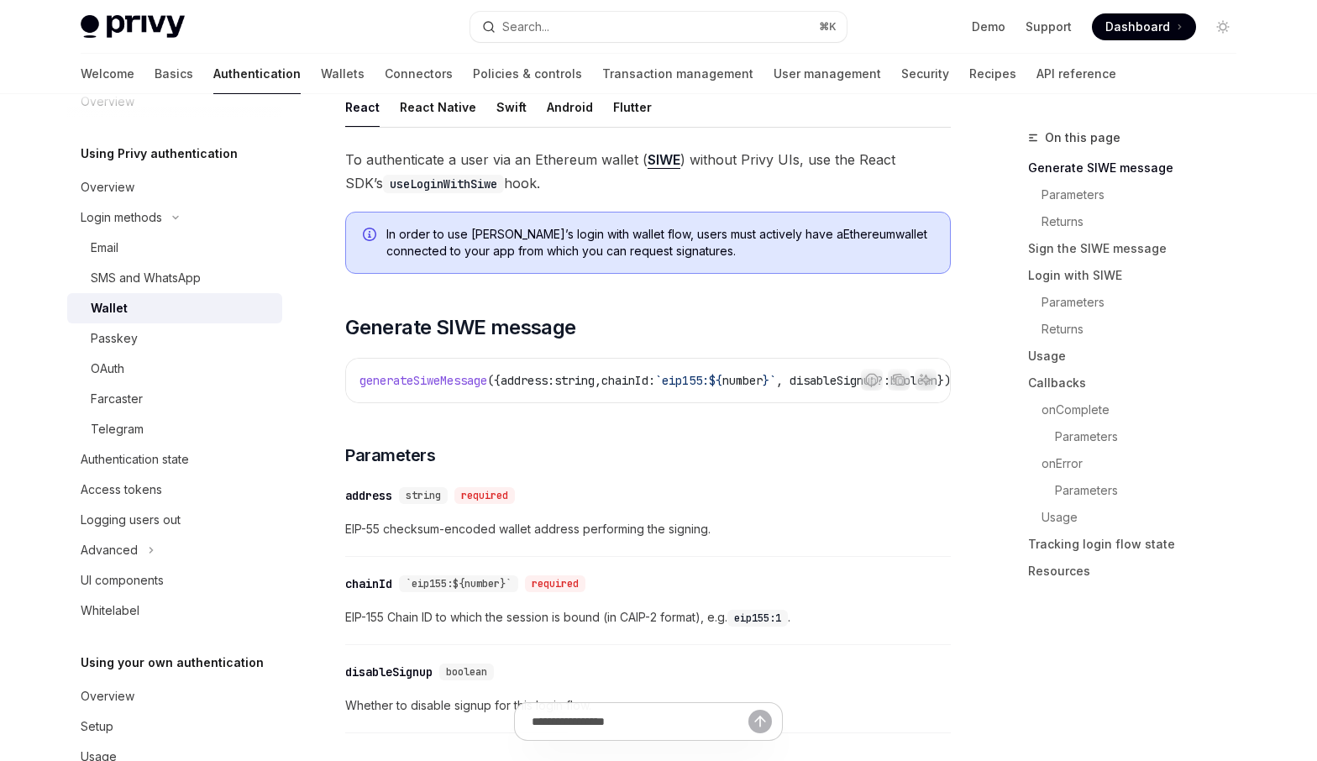
click at [580, 536] on span "EIP-55 checksum-encoded wallet address performing the signing." at bounding box center [648, 529] width 606 height 20
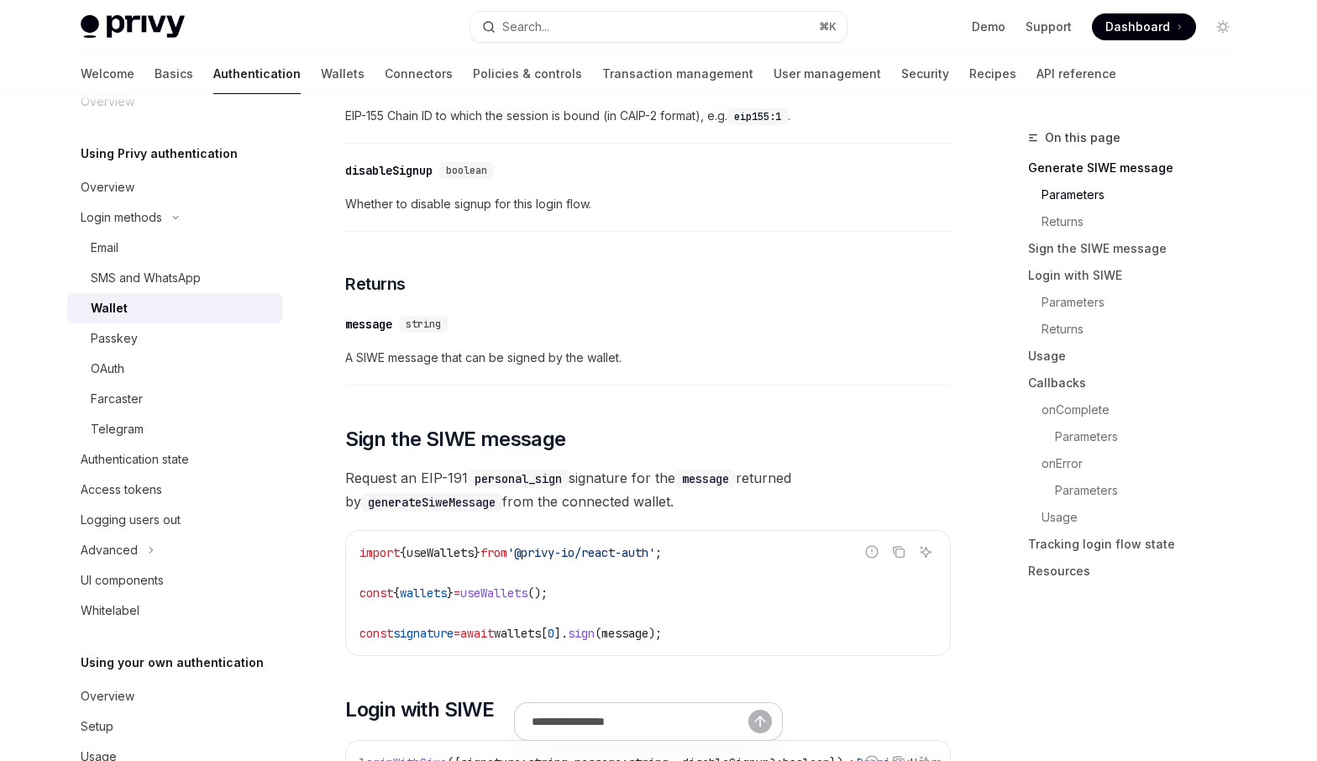
scroll to position [781, 0]
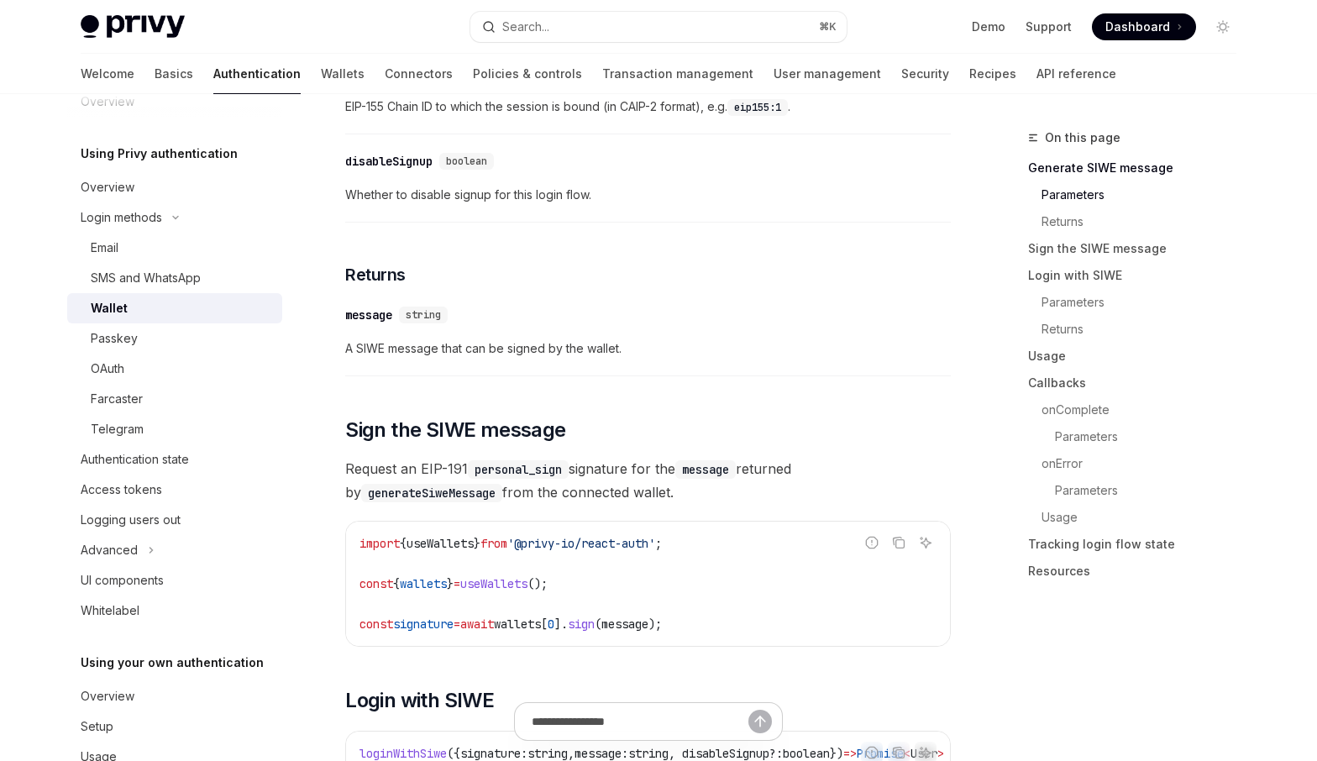
click at [598, 481] on span "Request an EIP-191 personal_sign signature for the message returned by generate…" at bounding box center [648, 480] width 606 height 47
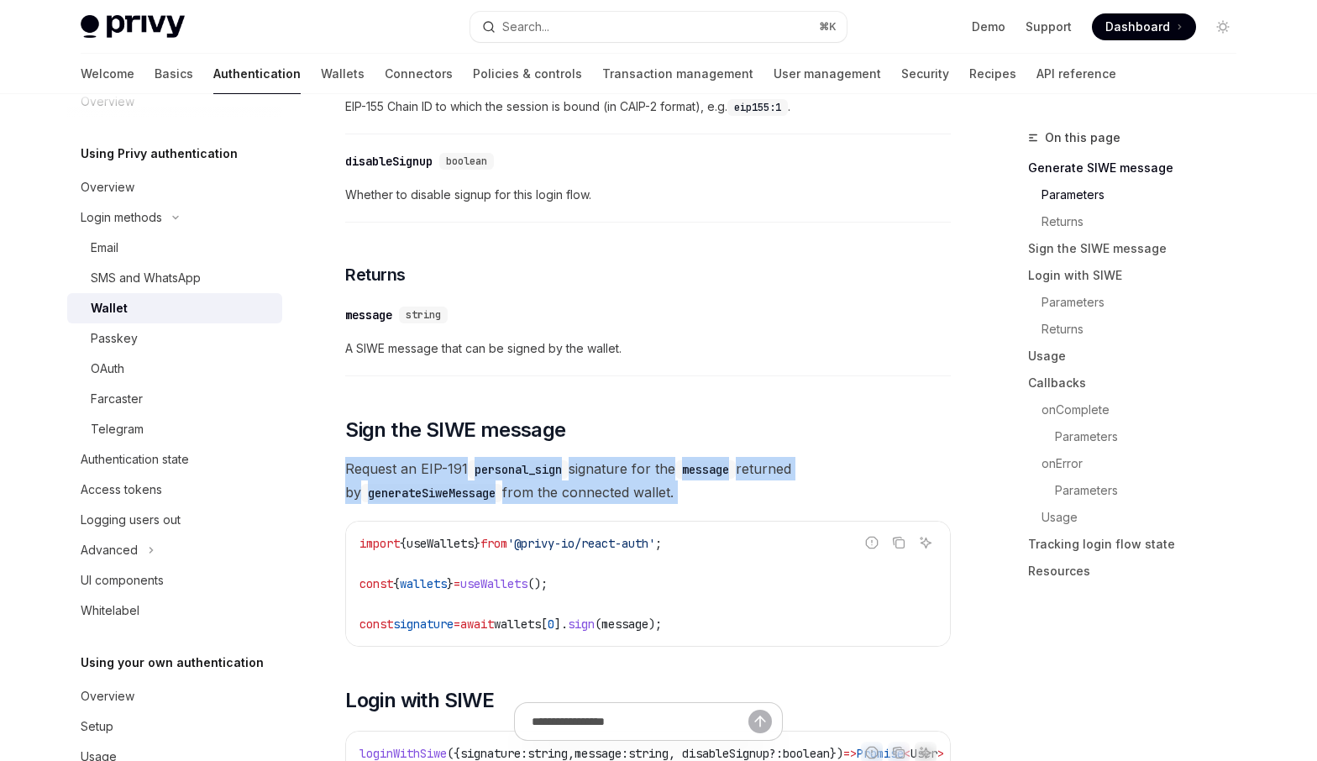
click at [598, 481] on span "Request an EIP-191 personal_sign signature for the message returned by generate…" at bounding box center [648, 480] width 606 height 47
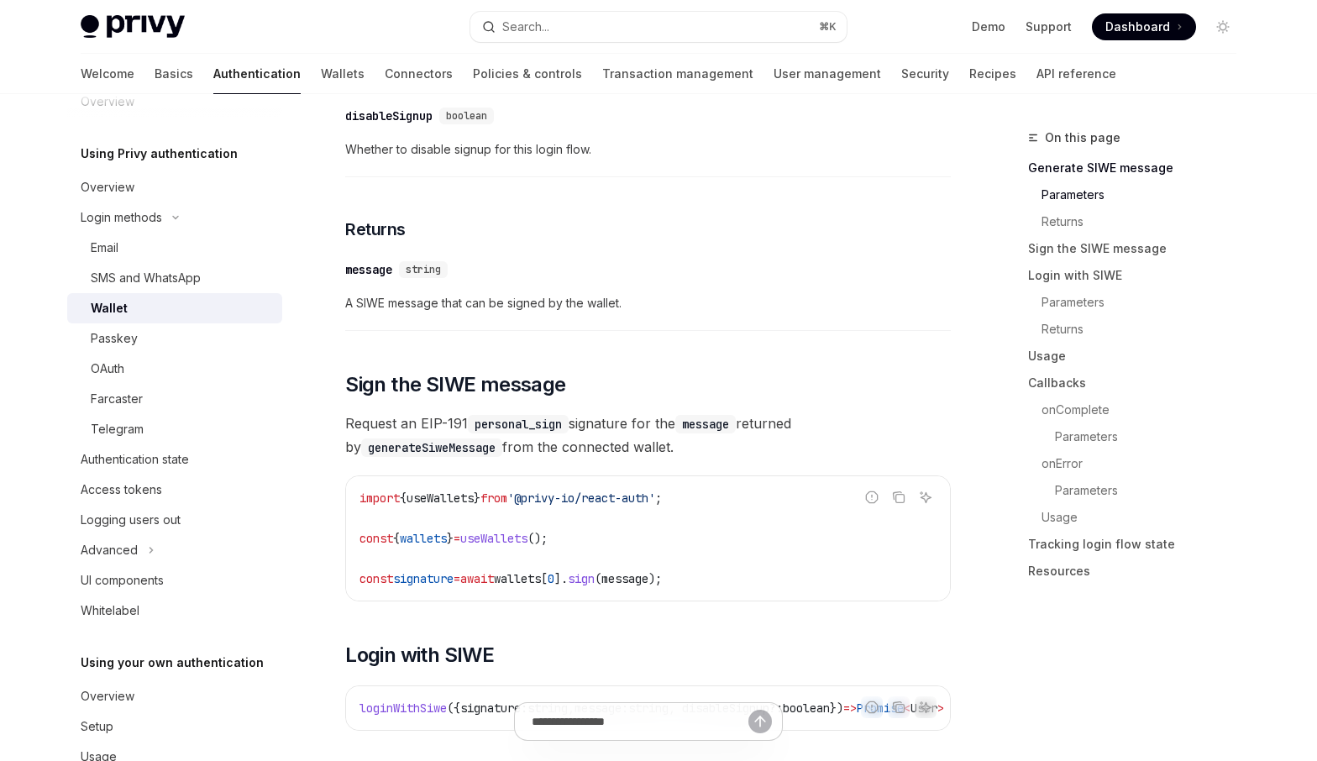
scroll to position [833, 0]
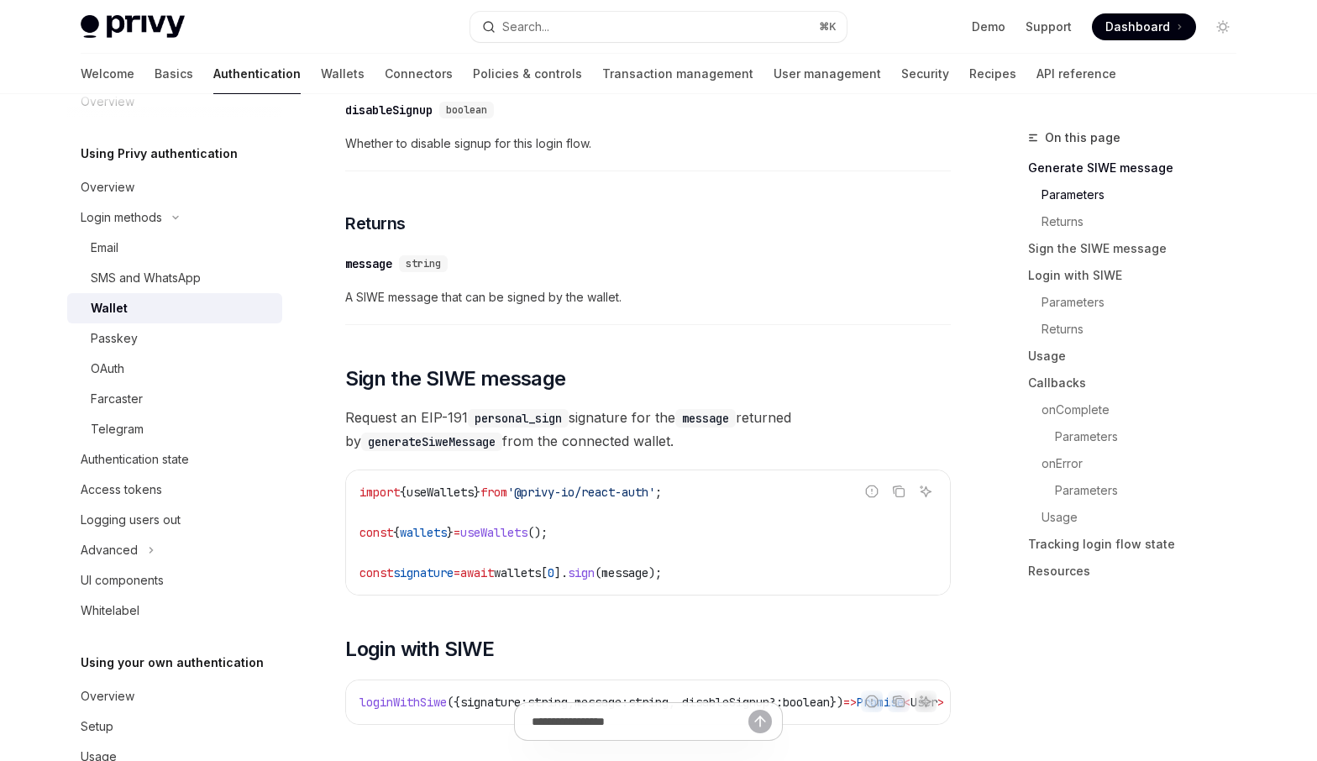
click at [786, 545] on code "import { useWallets } from '@privy-io/react-auth' ; const { wallets } = useWall…" at bounding box center [648, 532] width 577 height 101
click at [780, 566] on code "import { useWallets } from '@privy-io/react-auth' ; const { wallets } = useWall…" at bounding box center [648, 532] width 577 height 101
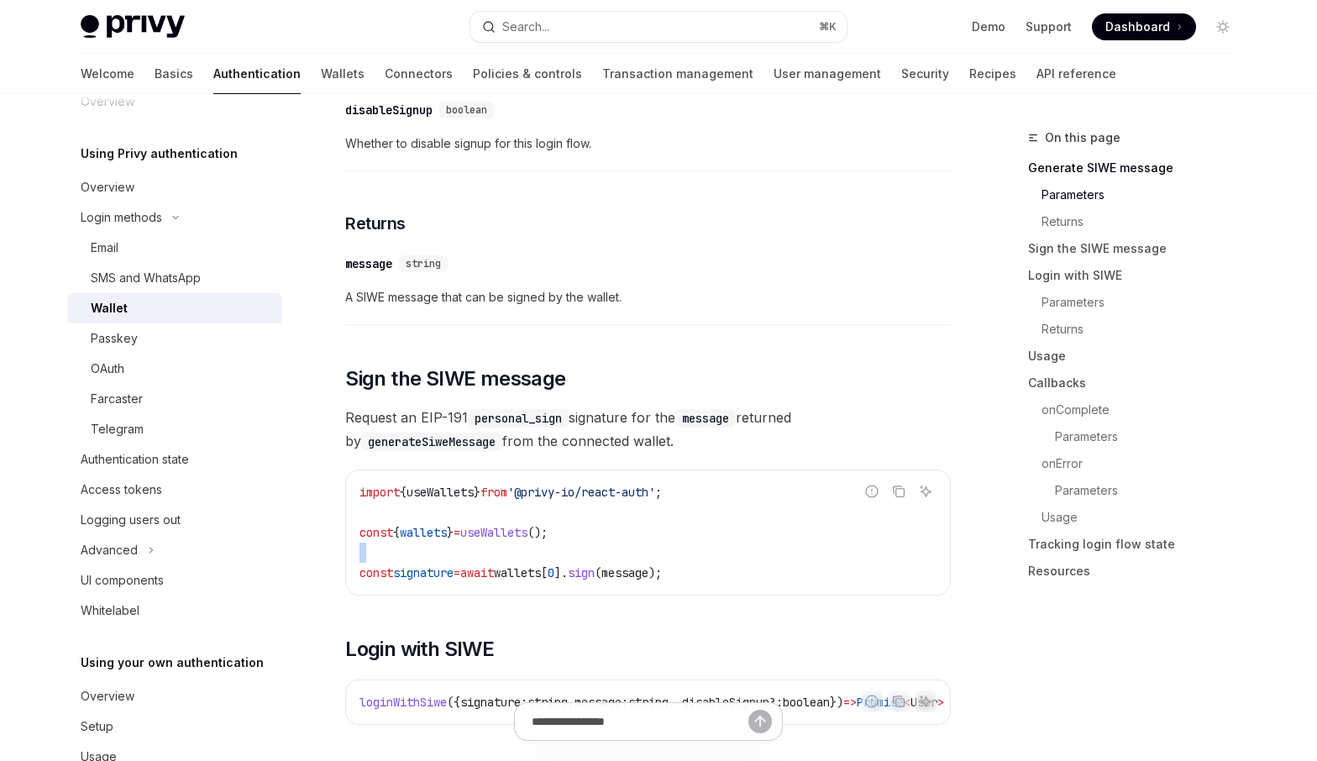
click at [780, 566] on code "import { useWallets } from '@privy-io/react-auth' ; const { wallets } = useWall…" at bounding box center [648, 532] width 577 height 101
click at [770, 581] on code "import { useWallets } from '@privy-io/react-auth' ; const { wallets } = useWall…" at bounding box center [648, 532] width 577 height 101
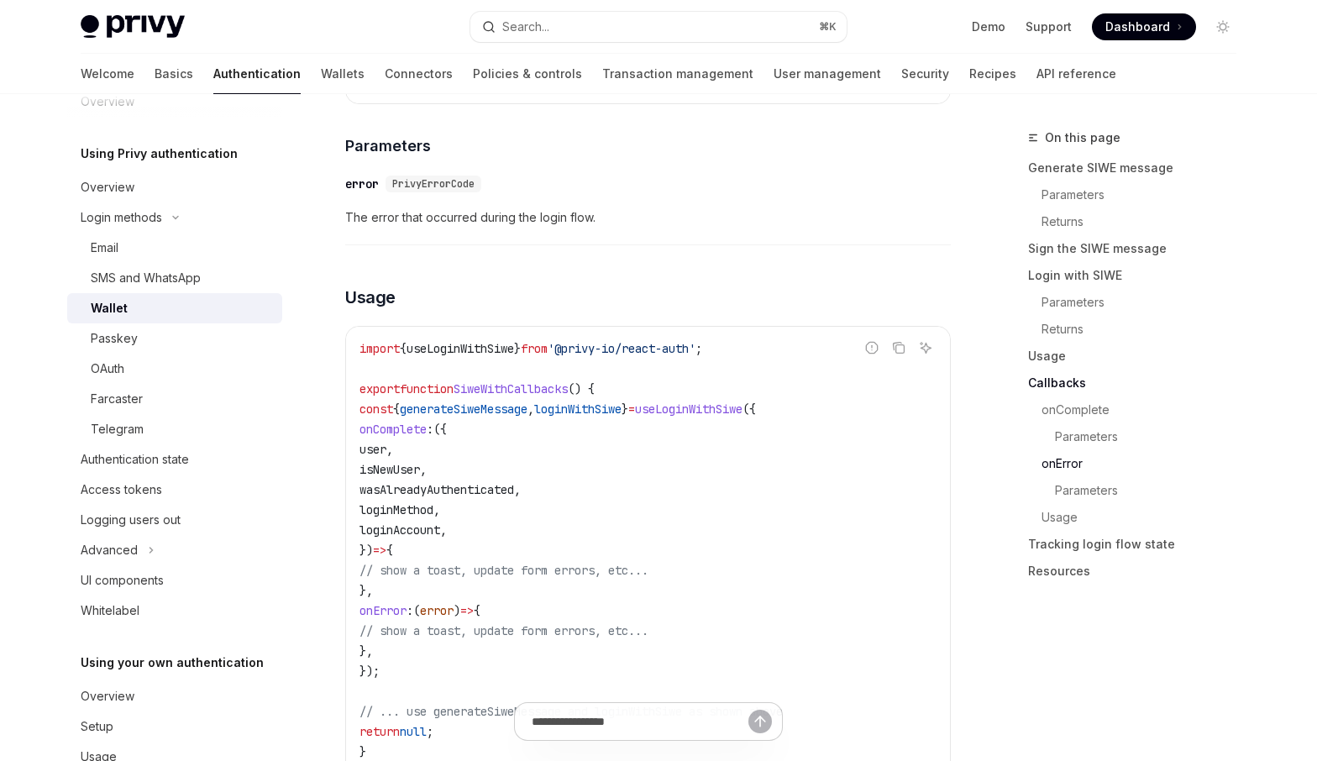
scroll to position [3515, 0]
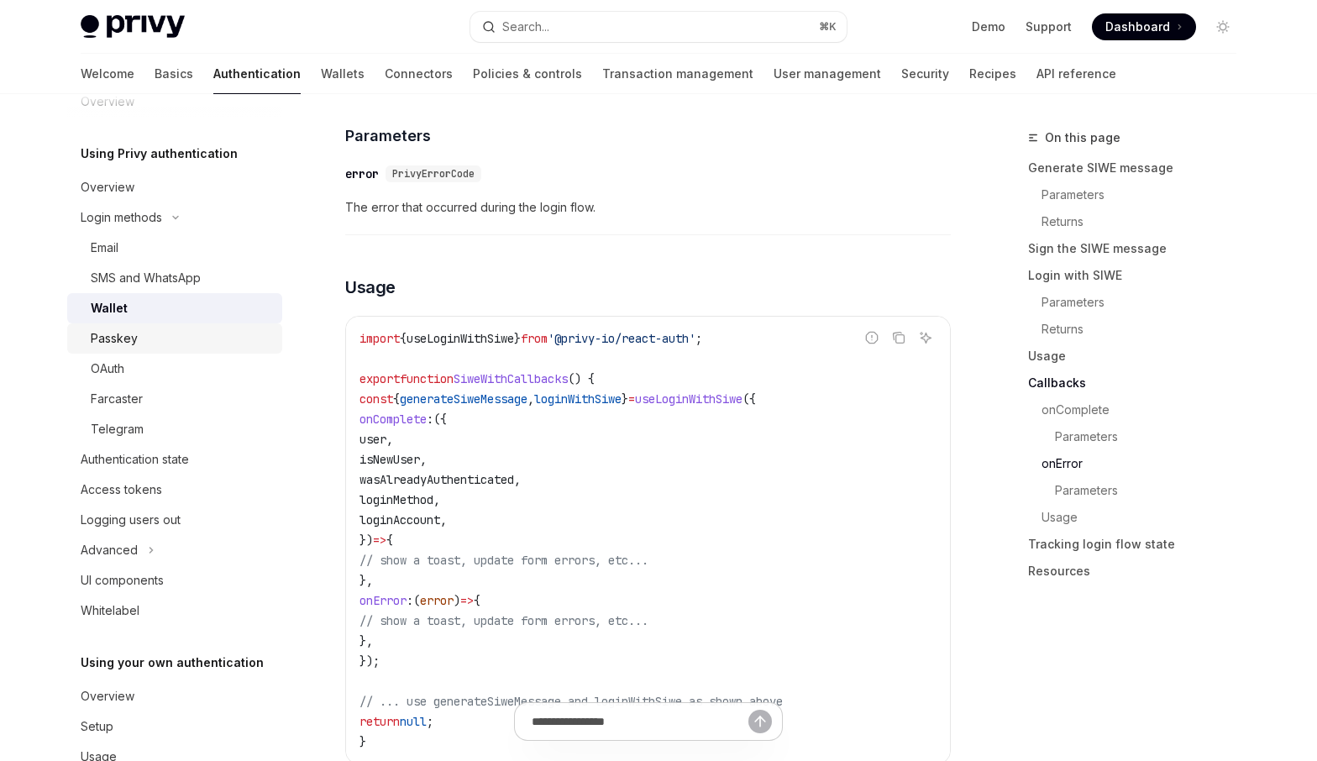
click at [229, 337] on div "Passkey" at bounding box center [181, 338] width 181 height 20
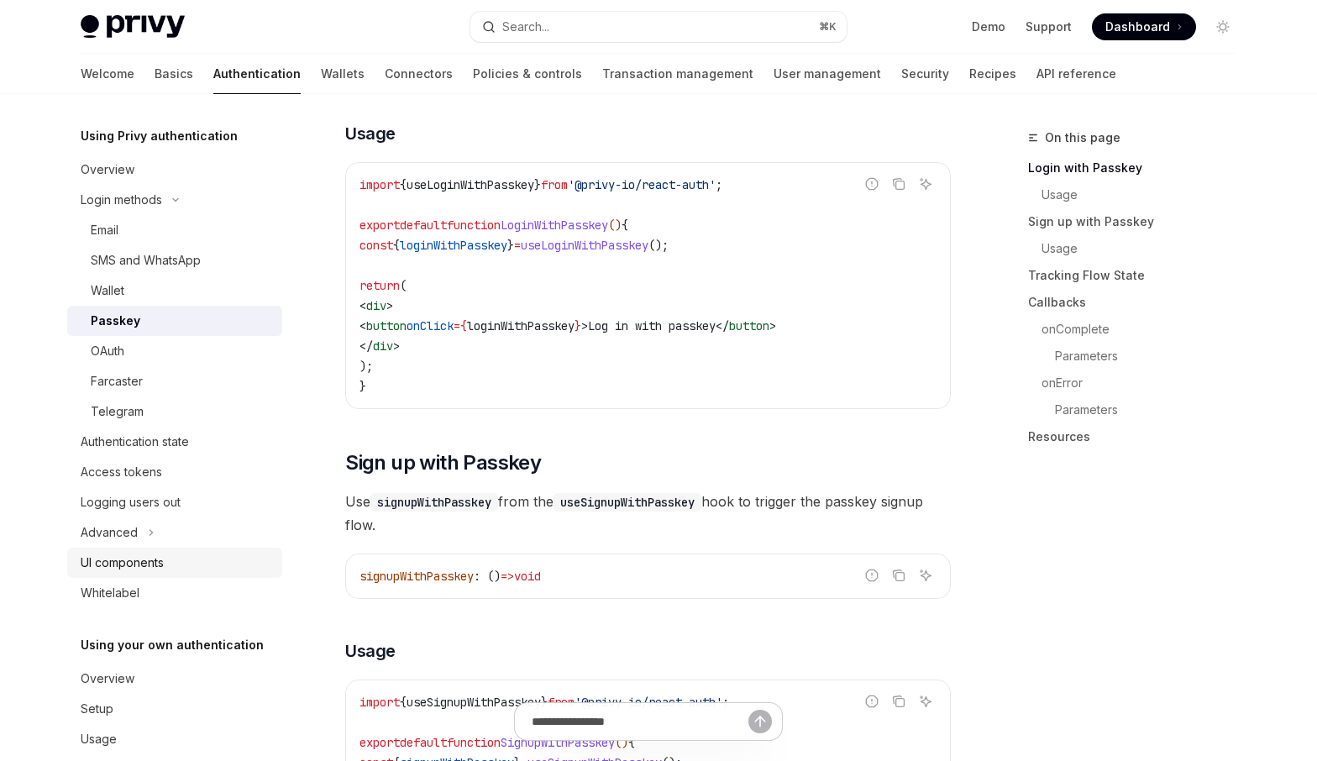
scroll to position [64, 0]
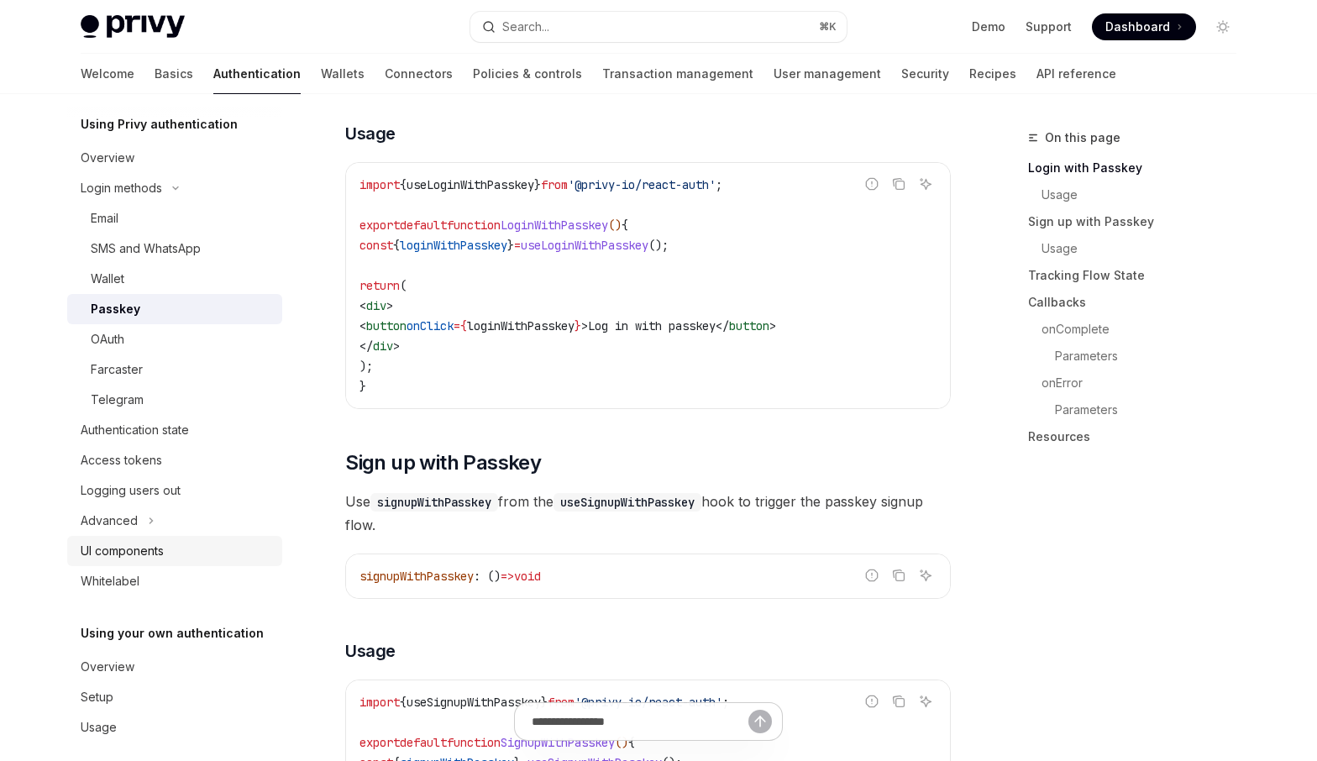
click at [180, 591] on div "Whitelabel" at bounding box center [177, 581] width 192 height 20
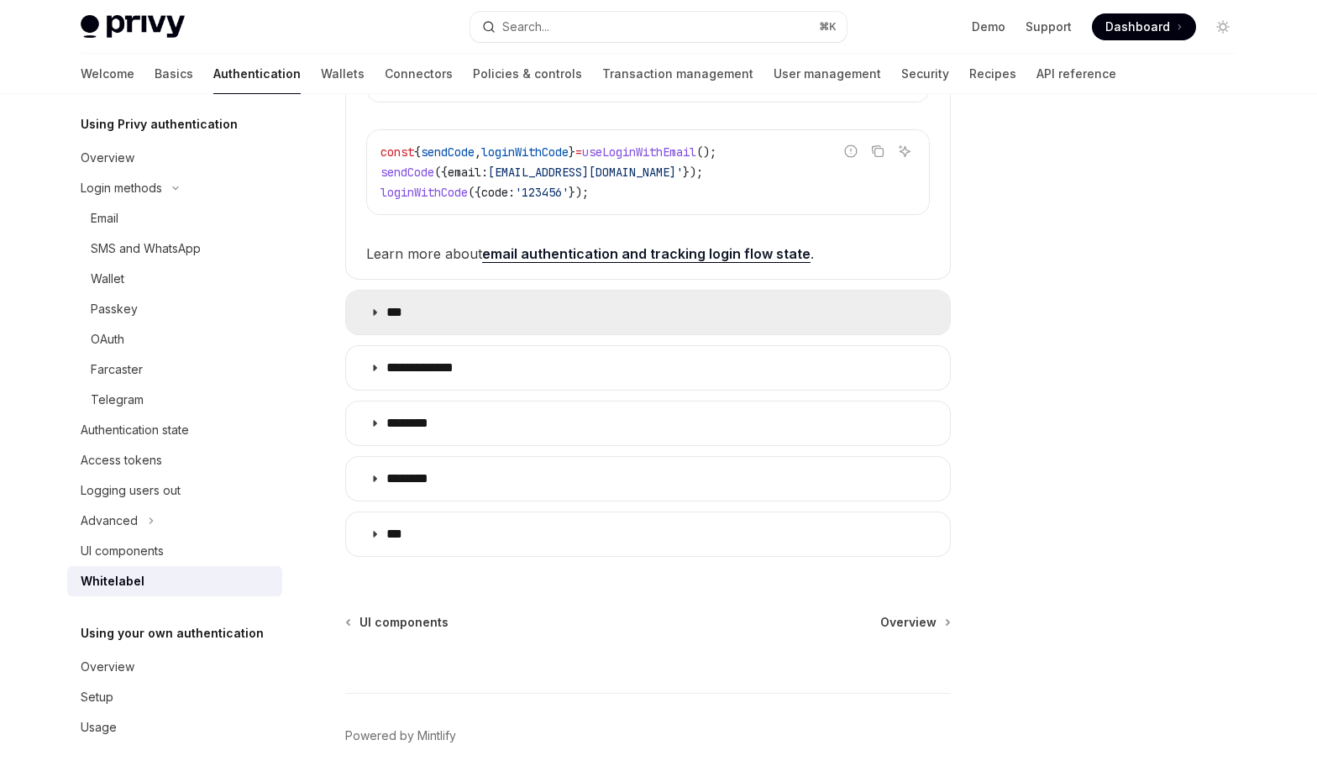
scroll to position [508, 0]
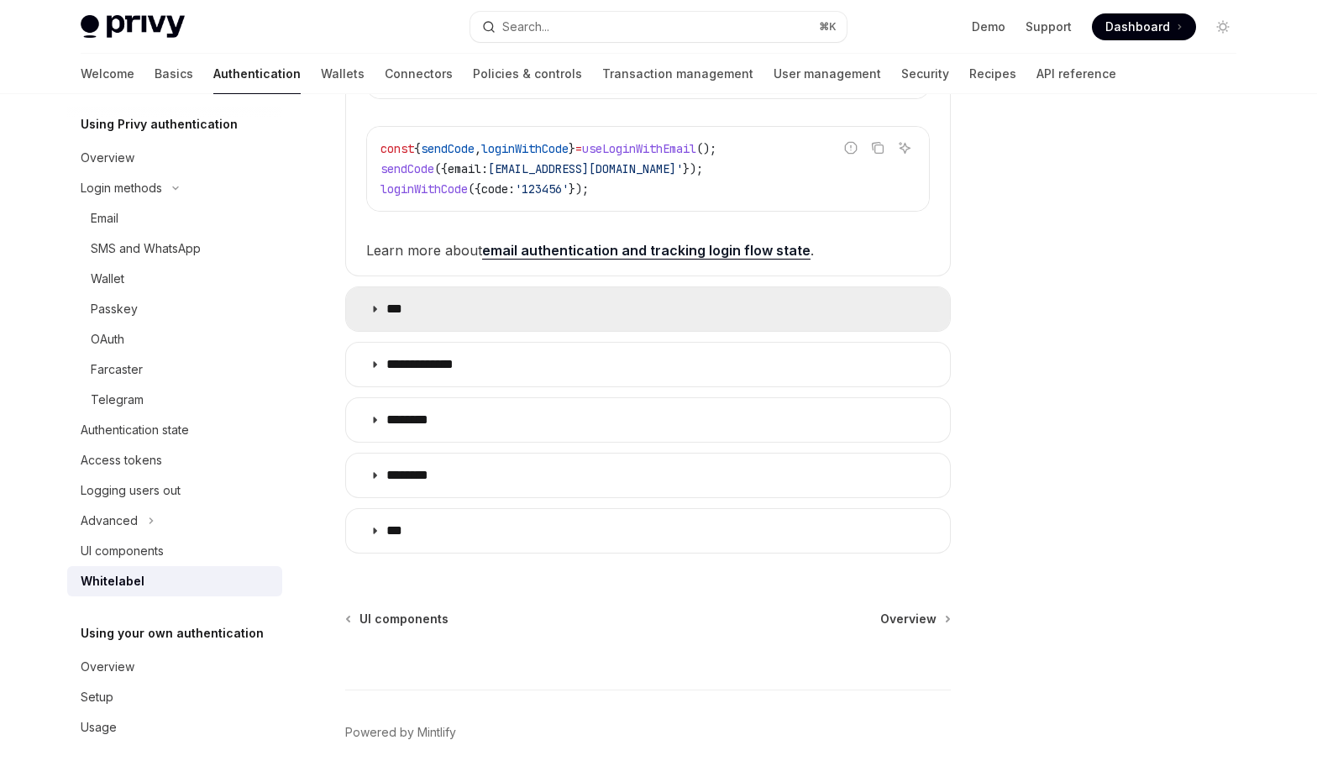
click at [655, 323] on summary "***" at bounding box center [648, 309] width 604 height 44
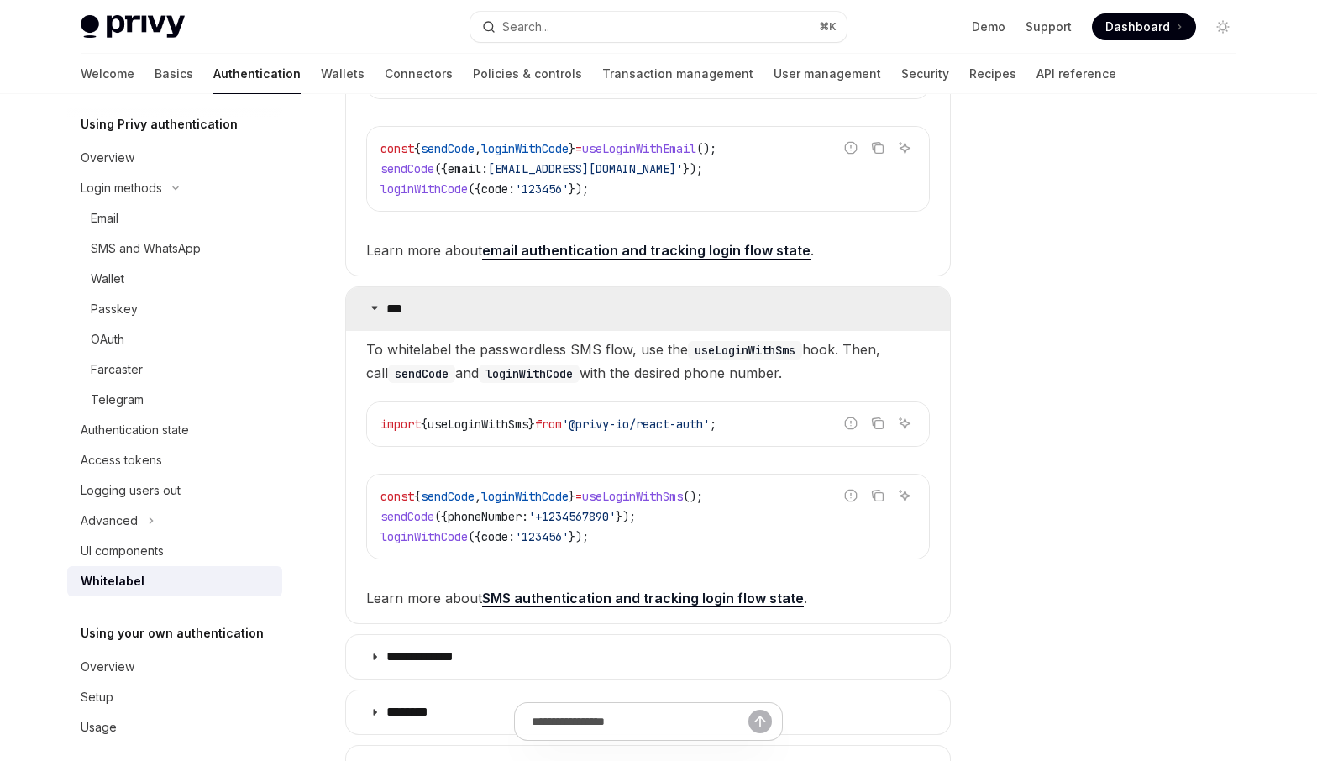
click at [655, 323] on summary "***" at bounding box center [648, 309] width 604 height 44
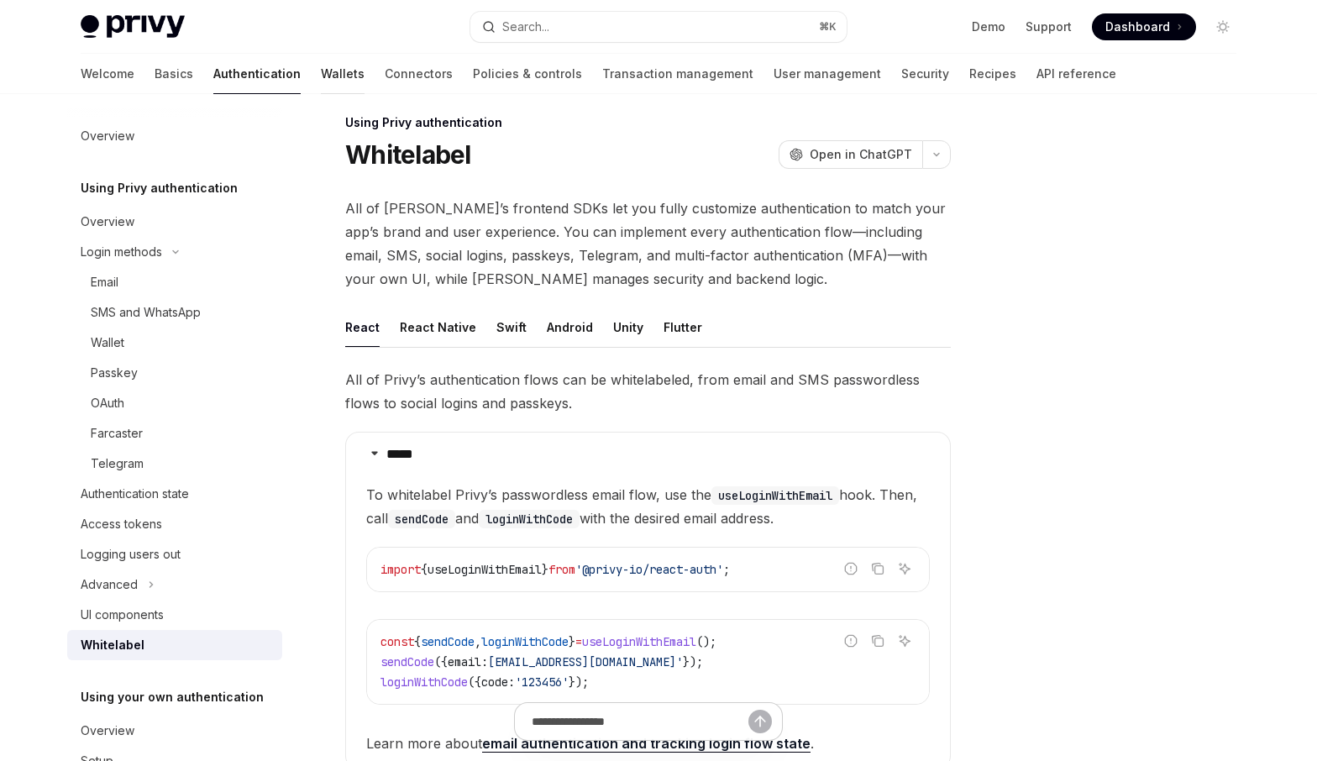
click at [321, 76] on link "Wallets" at bounding box center [343, 74] width 44 height 40
type textarea "*"
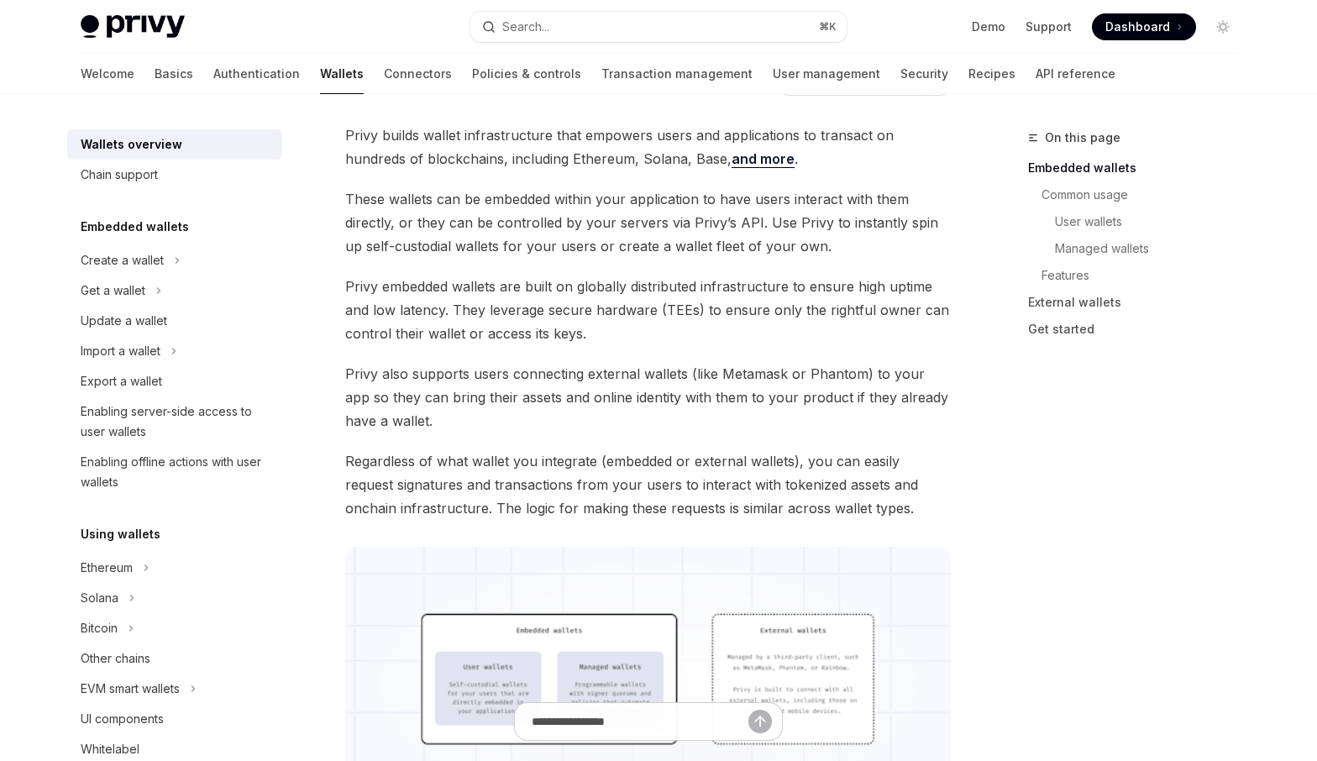
scroll to position [86, 0]
click at [612, 489] on span "Regardless of what wallet you integrate (embedded or external wallets), you can…" at bounding box center [648, 487] width 606 height 71
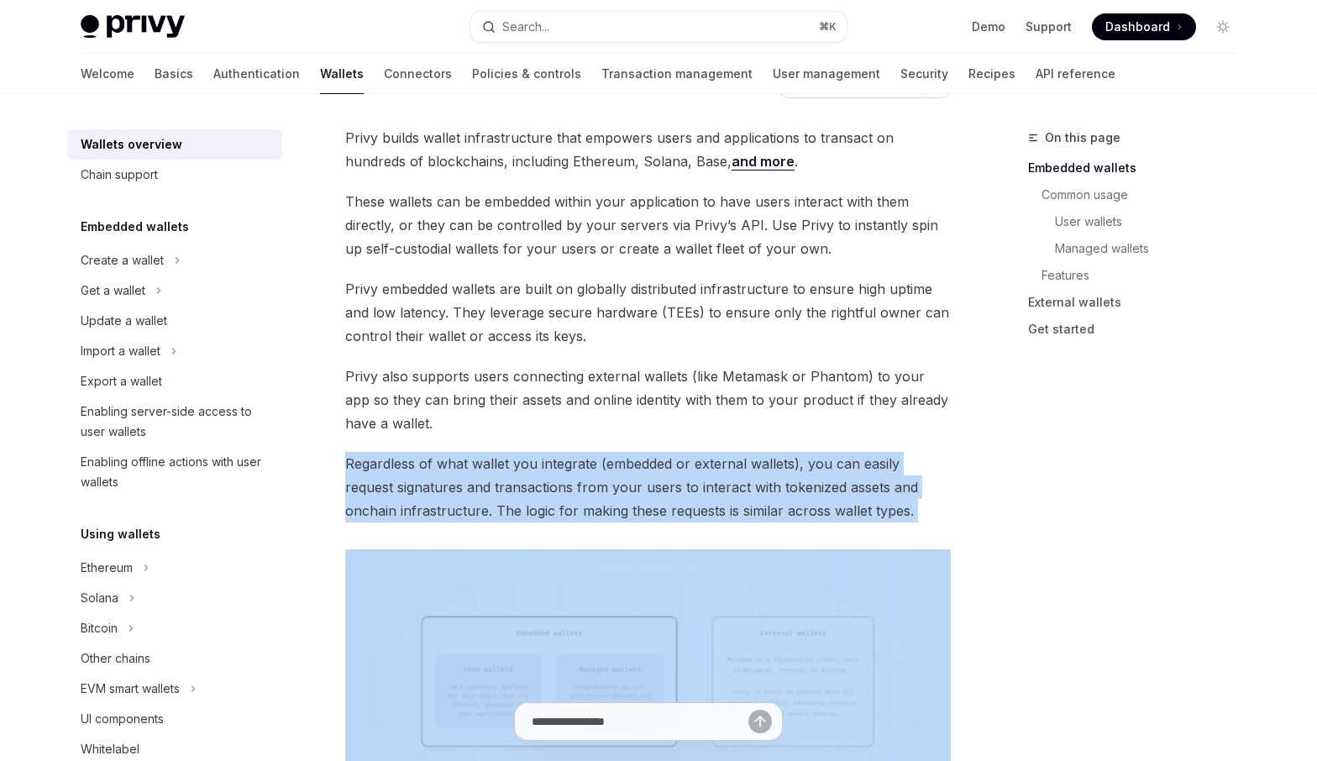
click at [612, 489] on span "Regardless of what wallet you integrate (embedded or external wallets), you can…" at bounding box center [648, 487] width 606 height 71
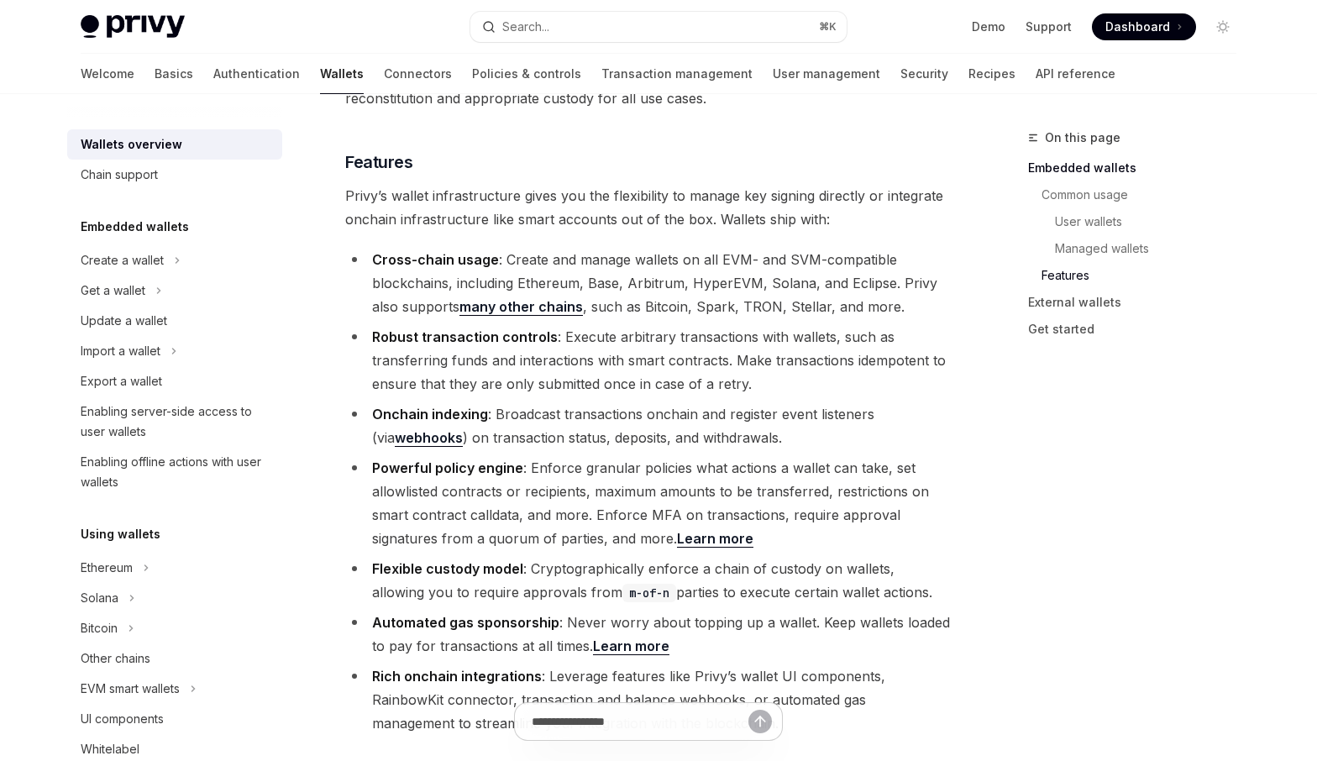
scroll to position [1847, 0]
click at [524, 454] on li "Powerful policy engine : Enforce granular policies what actions a wallet can ta…" at bounding box center [648, 501] width 606 height 94
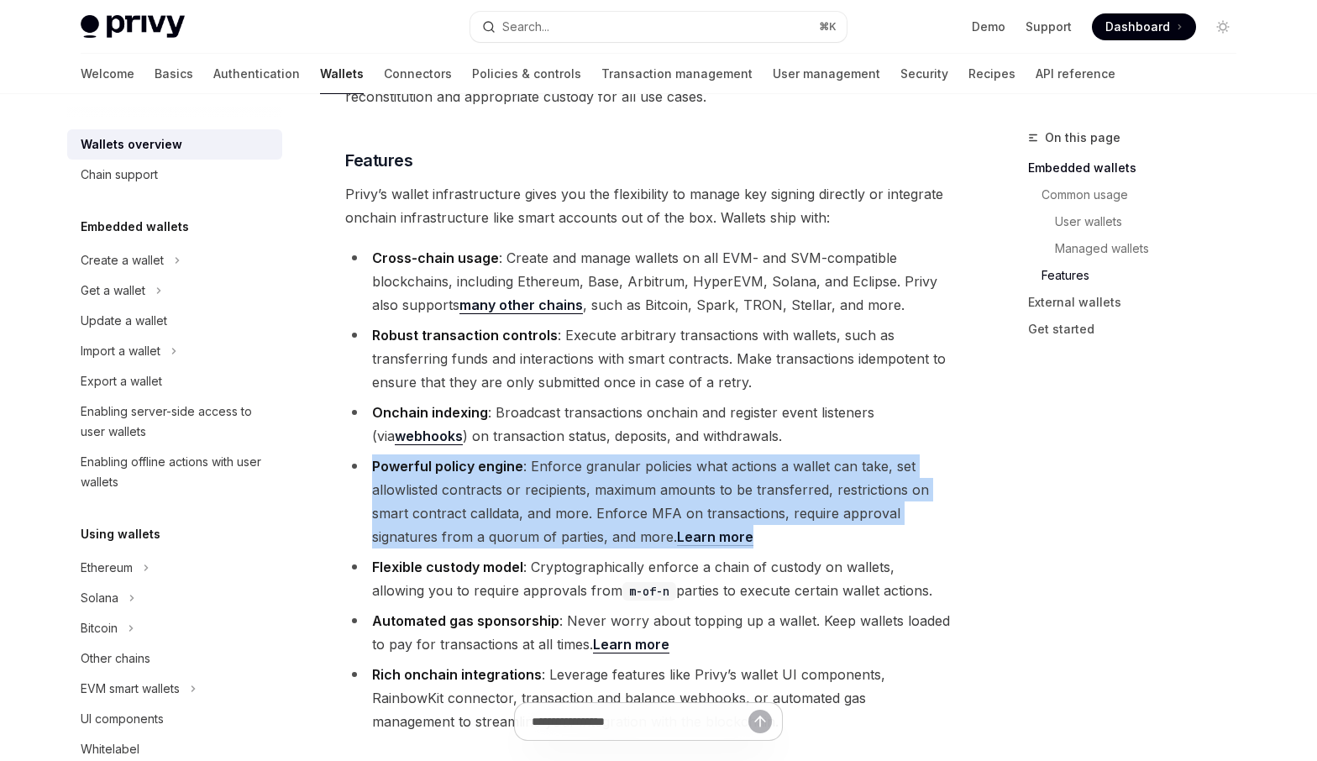
click at [524, 454] on li "Powerful policy engine : Enforce granular policies what actions a wallet can ta…" at bounding box center [648, 501] width 606 height 94
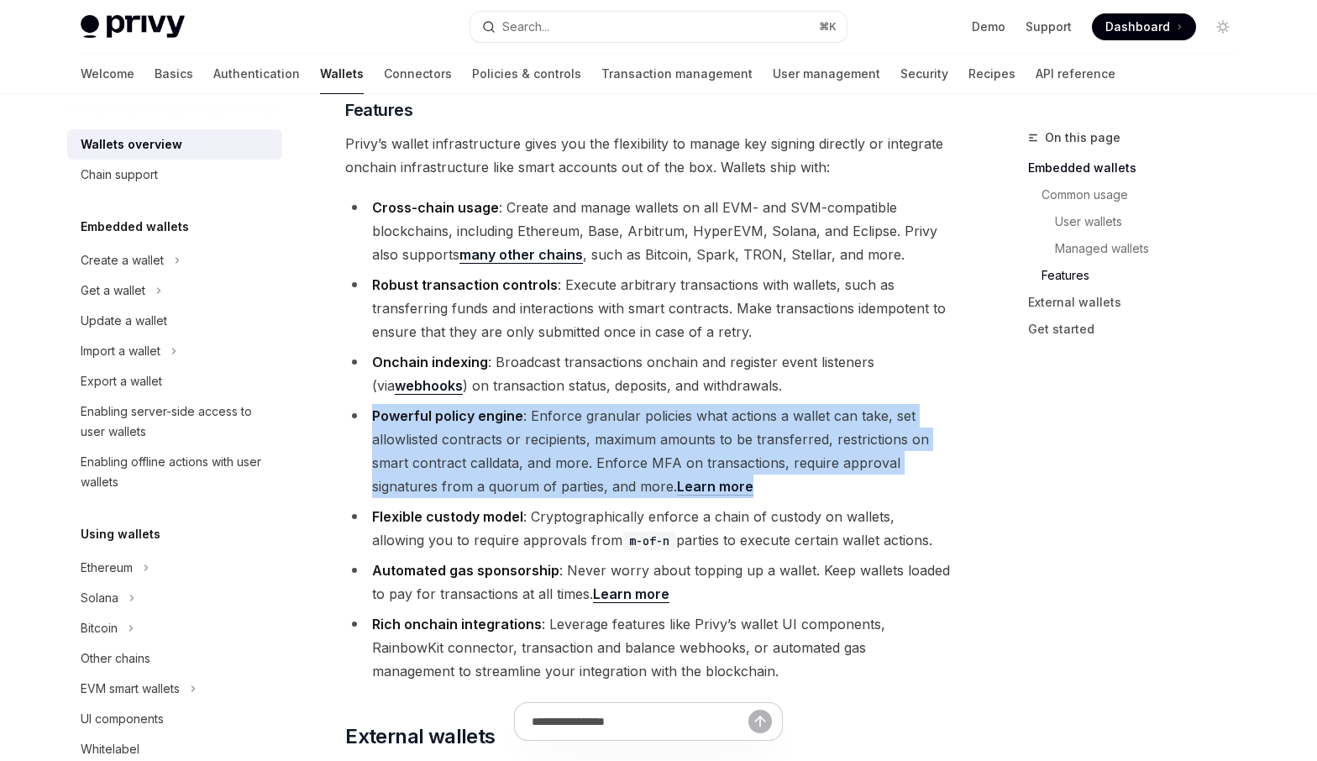
scroll to position [1899, 0]
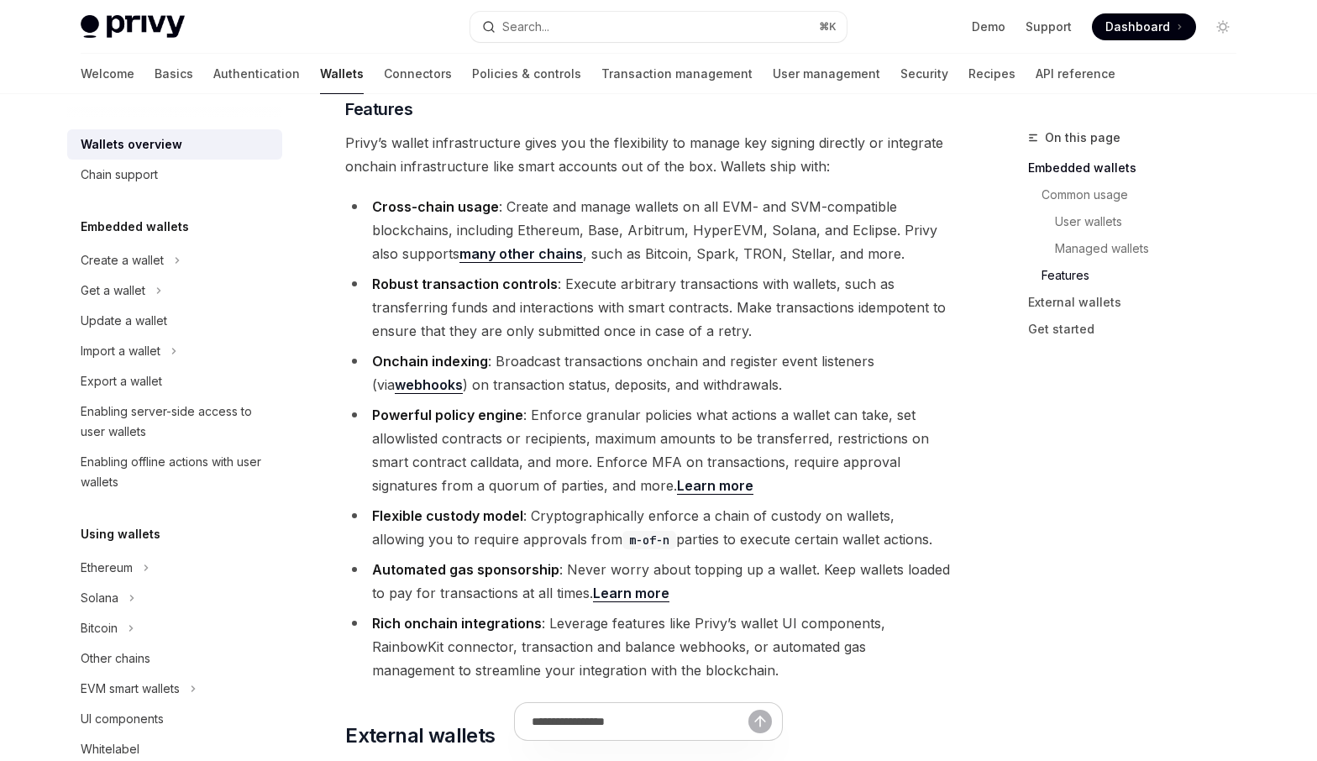
click at [628, 504] on li "Flexible custody model : Cryptographically enforce a chain of custody on wallet…" at bounding box center [648, 527] width 606 height 47
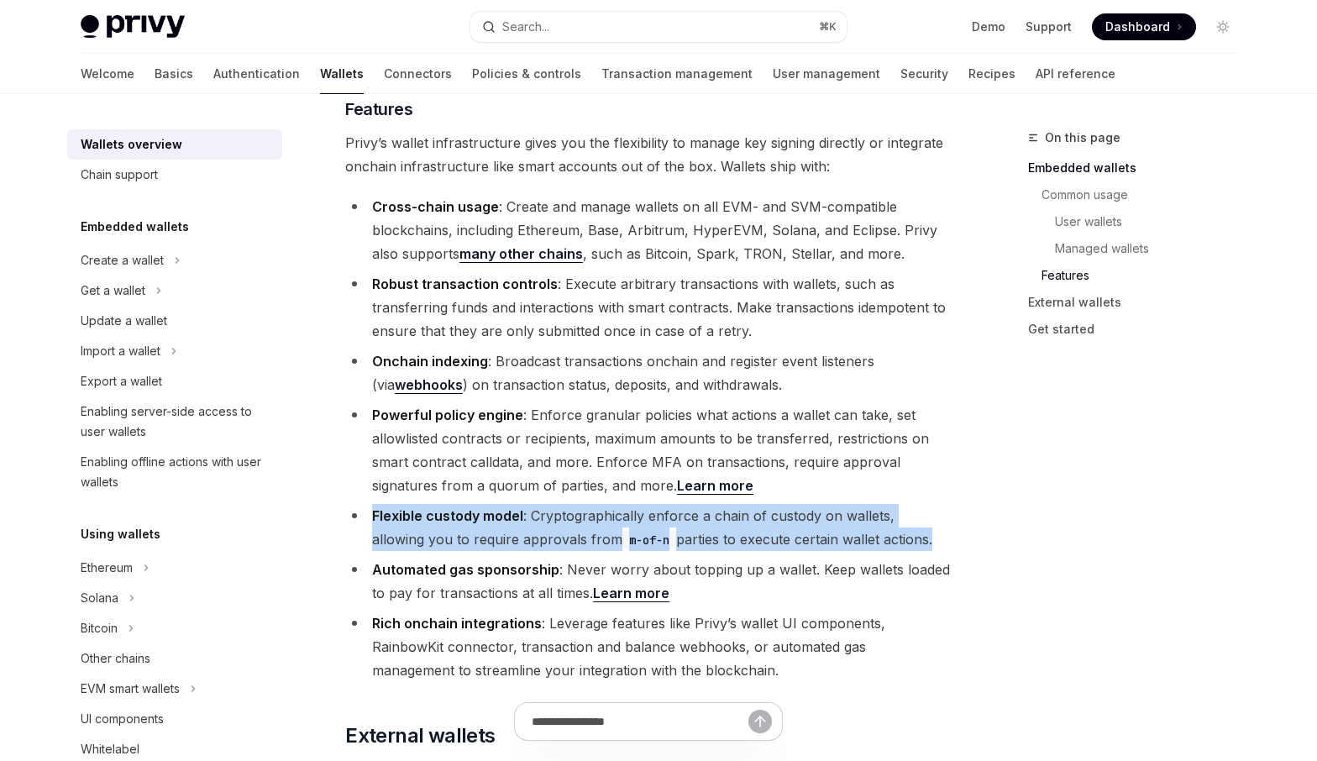
click at [628, 504] on li "Flexible custody model : Cryptographically enforce a chain of custody on wallet…" at bounding box center [648, 527] width 606 height 47
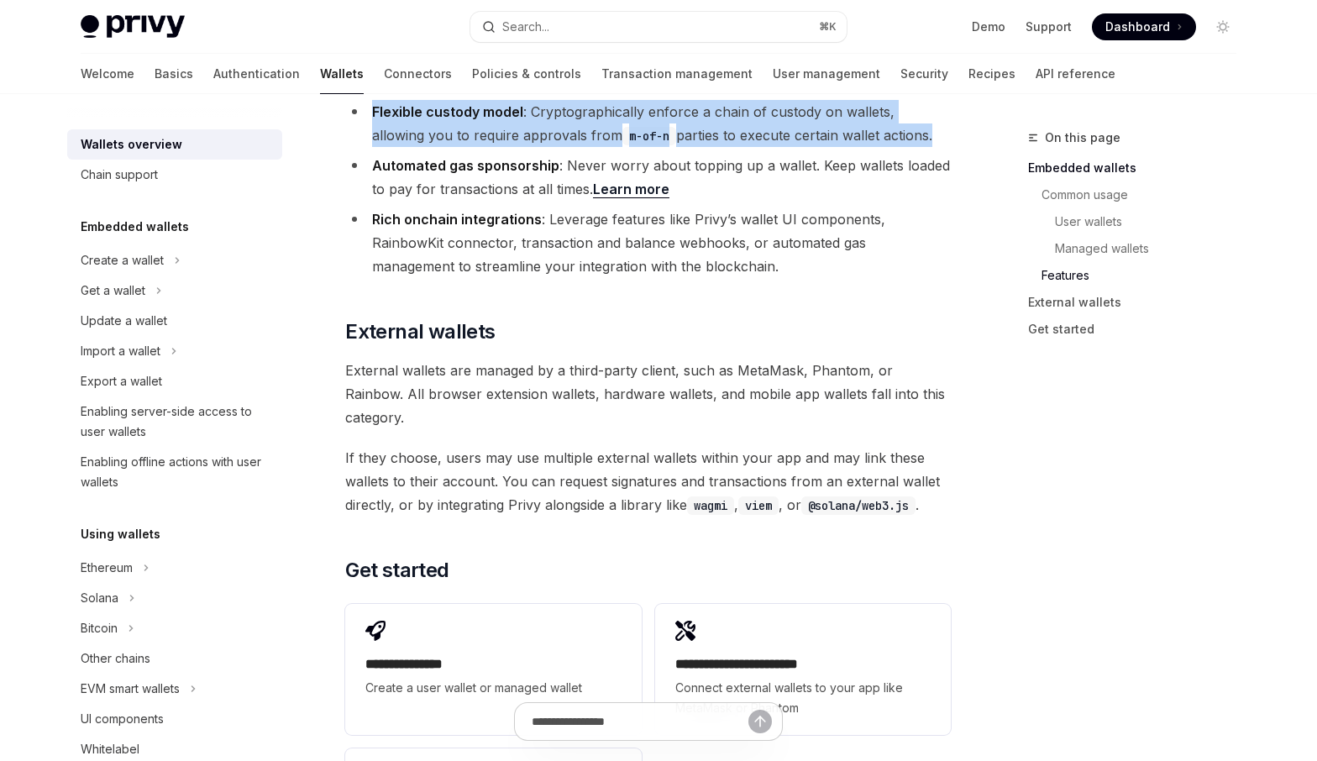
scroll to position [2307, 0]
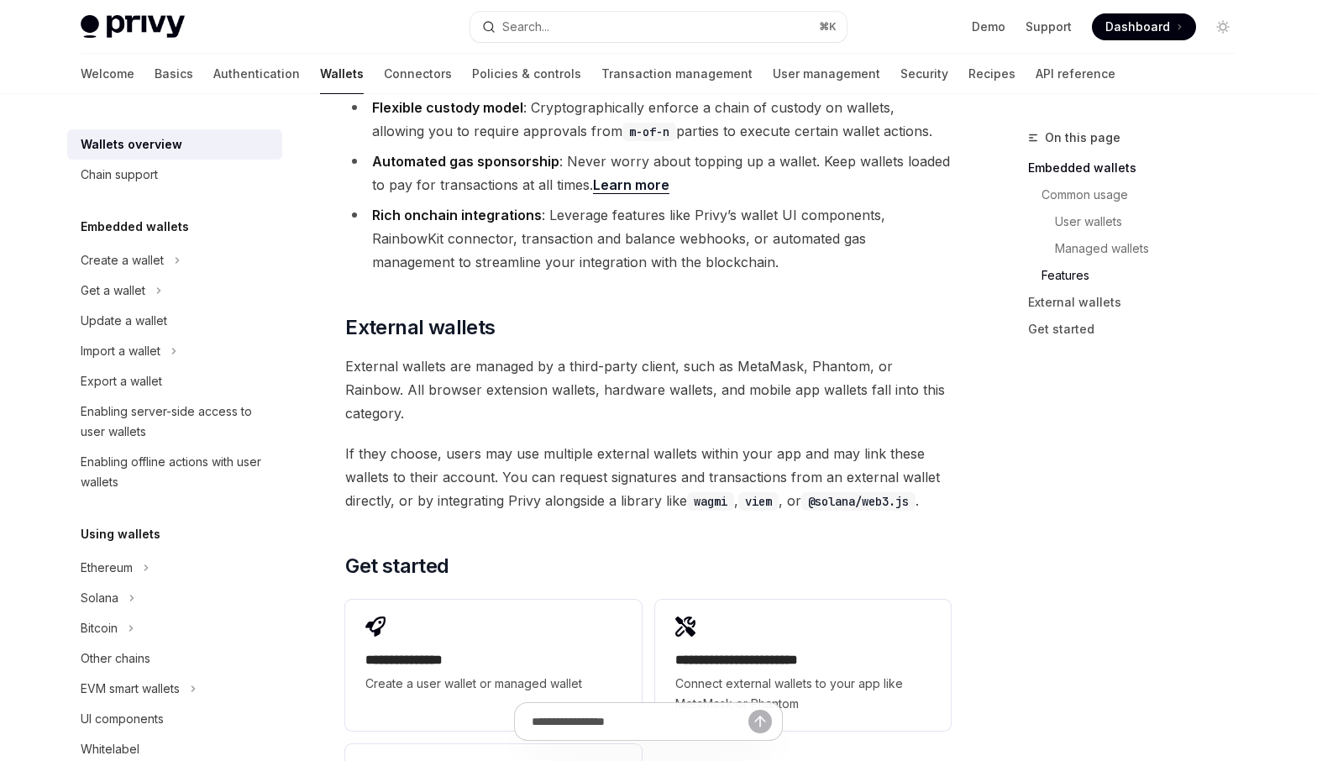
click at [581, 442] on span "If they choose, users may use multiple external wallets within your app and may…" at bounding box center [648, 477] width 606 height 71
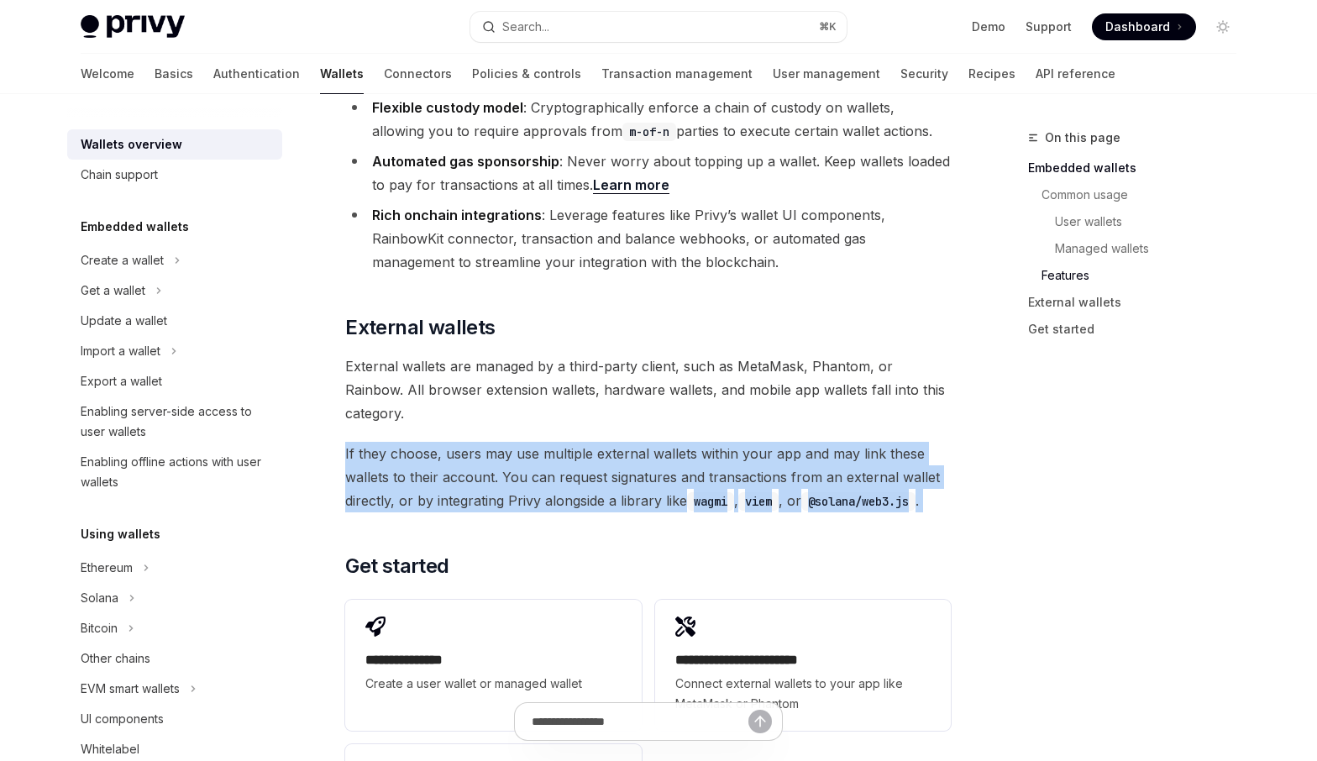
click at [581, 442] on span "If they choose, users may use multiple external wallets within your app and may…" at bounding box center [648, 477] width 606 height 71
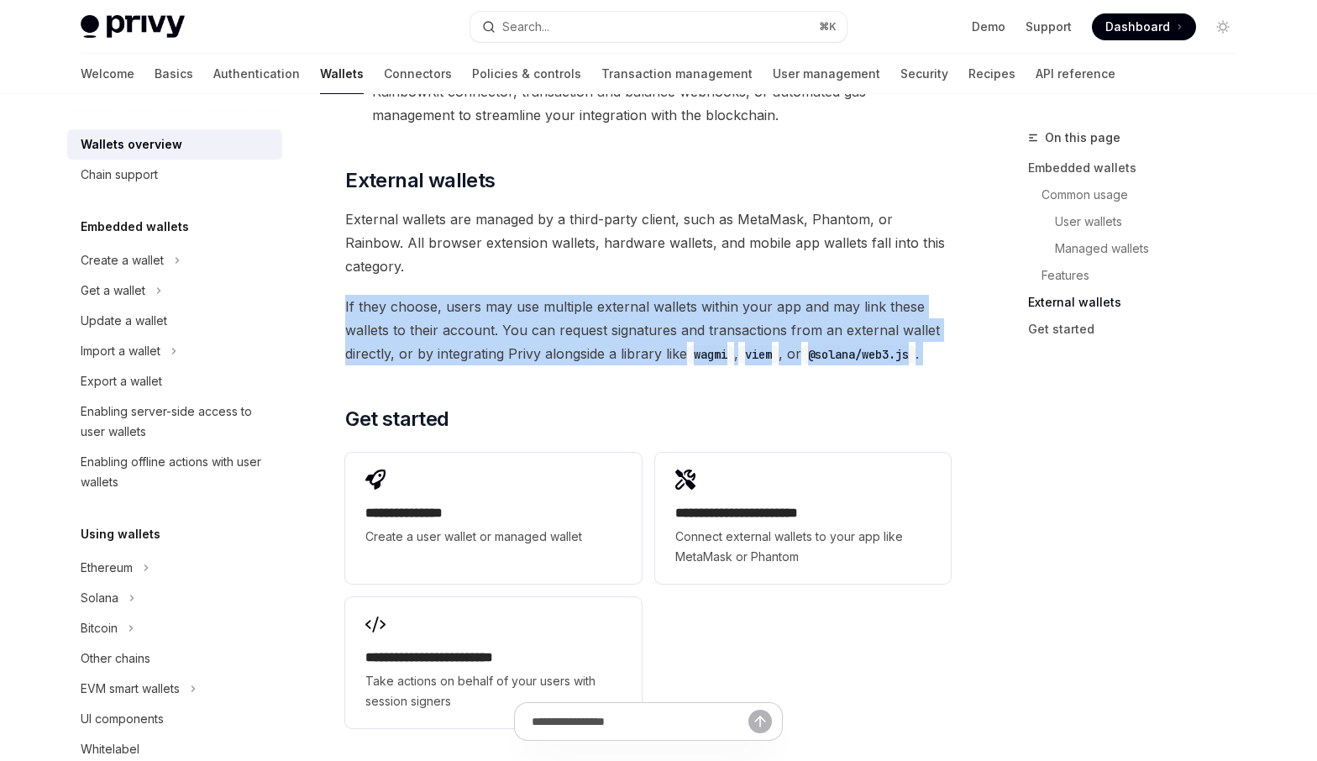
scroll to position [2456, 0]
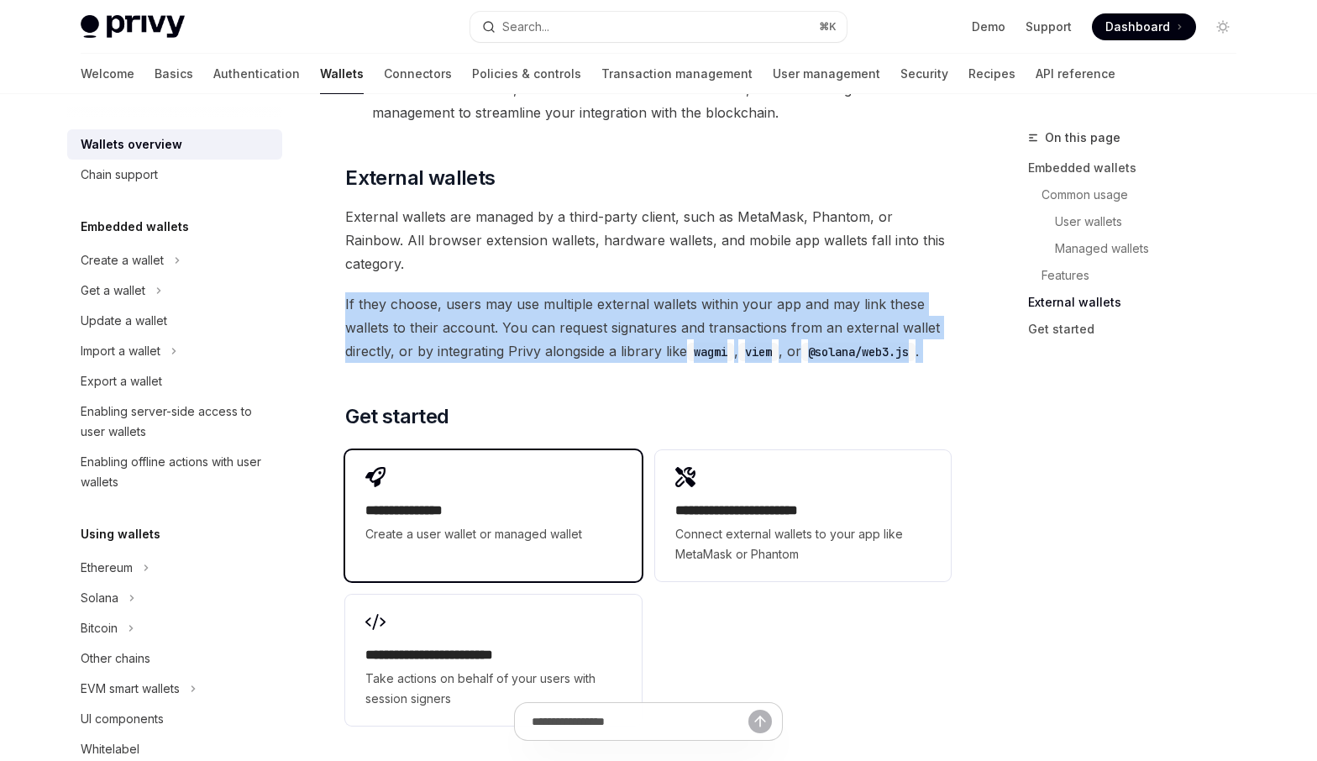
click at [578, 524] on span "Create a user wallet or managed wallet" at bounding box center [492, 534] width 255 height 20
